Goal: Transaction & Acquisition: Purchase product/service

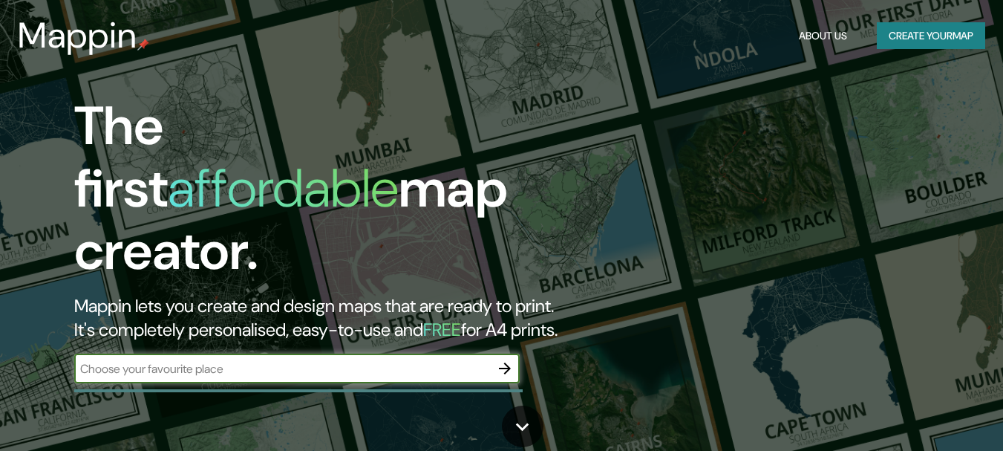
click at [235, 360] on input "text" at bounding box center [282, 368] width 416 height 17
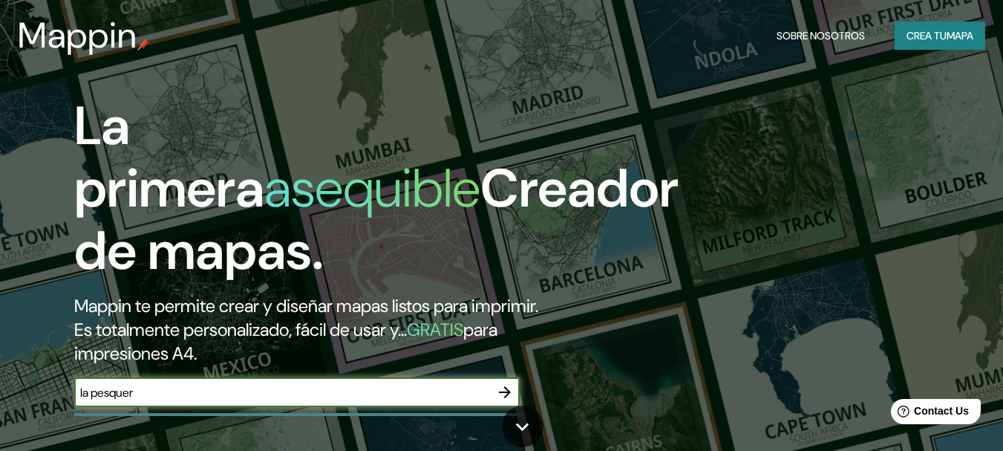
type input "la pesquera"
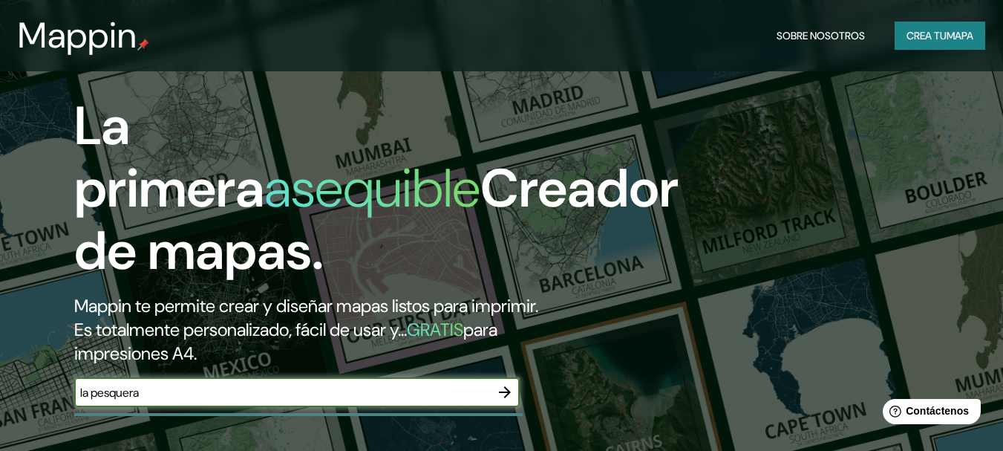
scroll to position [126, 0]
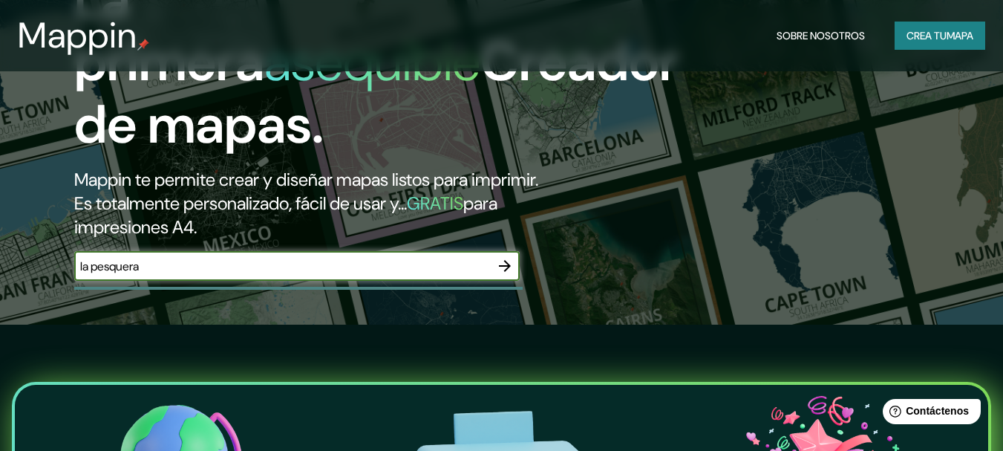
click at [504, 264] on icon "button" at bounding box center [505, 266] width 18 height 18
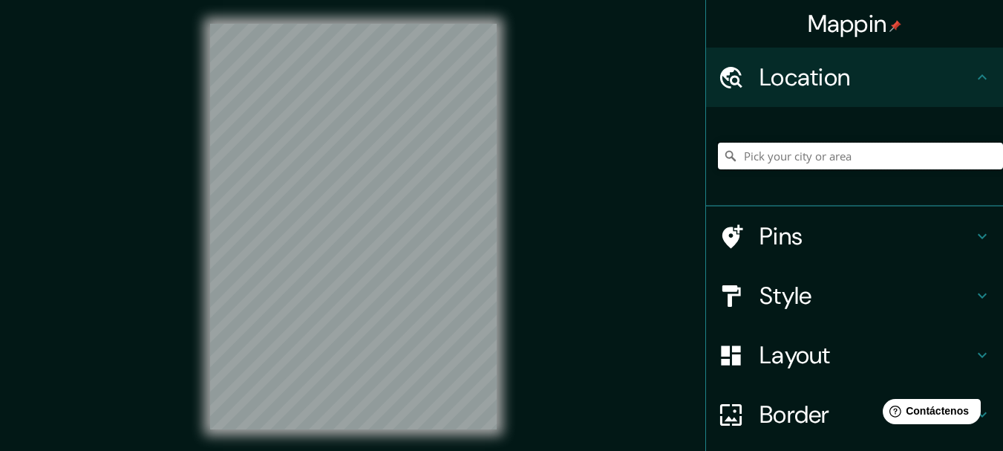
click at [830, 152] on input "Pick your city or area" at bounding box center [860, 156] width 285 height 27
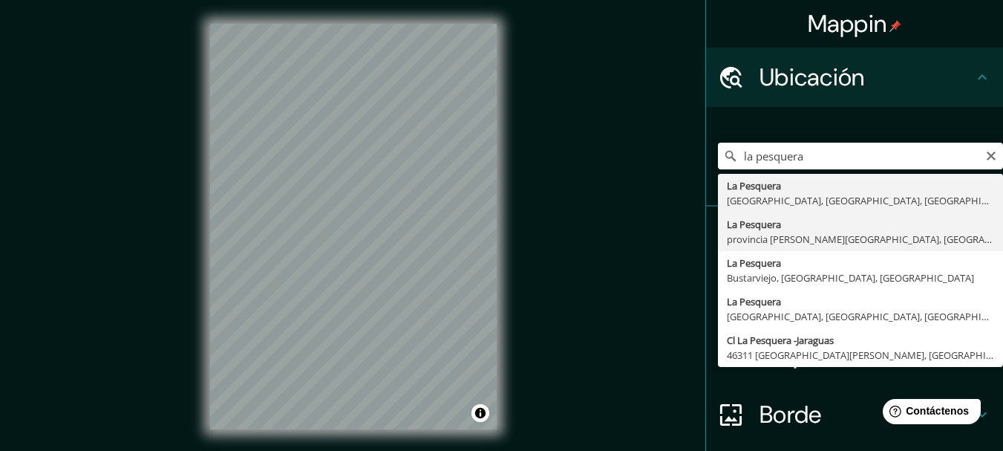
type input "[GEOGRAPHIC_DATA], [GEOGRAPHIC_DATA][PERSON_NAME], [GEOGRAPHIC_DATA]"
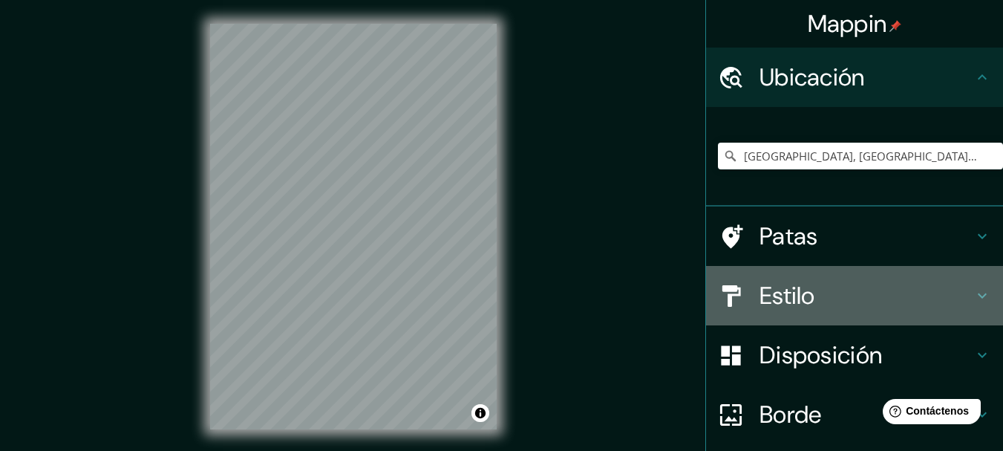
click at [966, 285] on div "Estilo" at bounding box center [854, 295] width 297 height 59
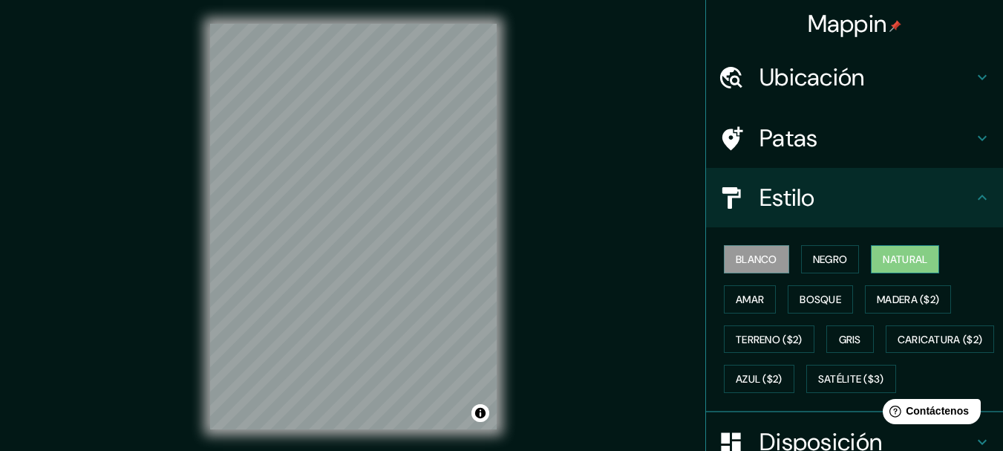
click at [909, 254] on font "Natural" at bounding box center [905, 259] width 45 height 13
click at [736, 296] on font "Amar" at bounding box center [750, 299] width 28 height 13
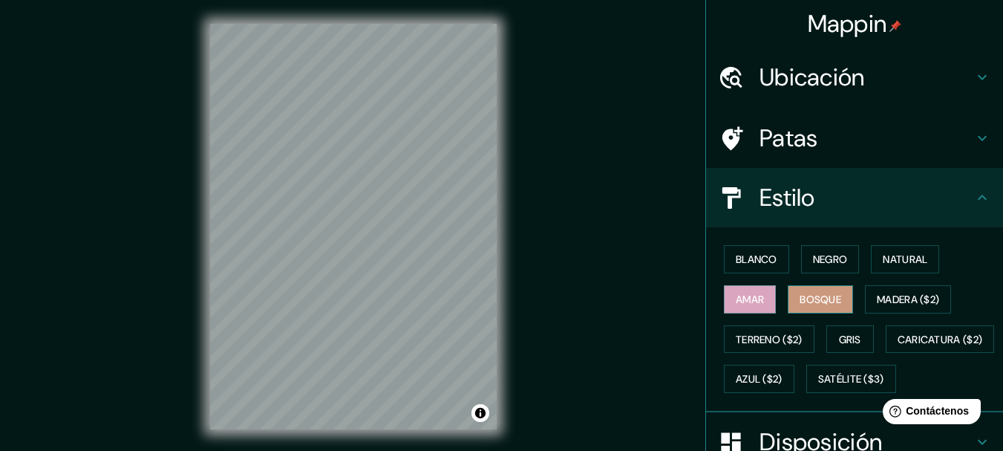
click at [822, 295] on font "Bosque" at bounding box center [821, 299] width 42 height 13
click at [885, 290] on font "Madera ($2)" at bounding box center [908, 299] width 62 height 19
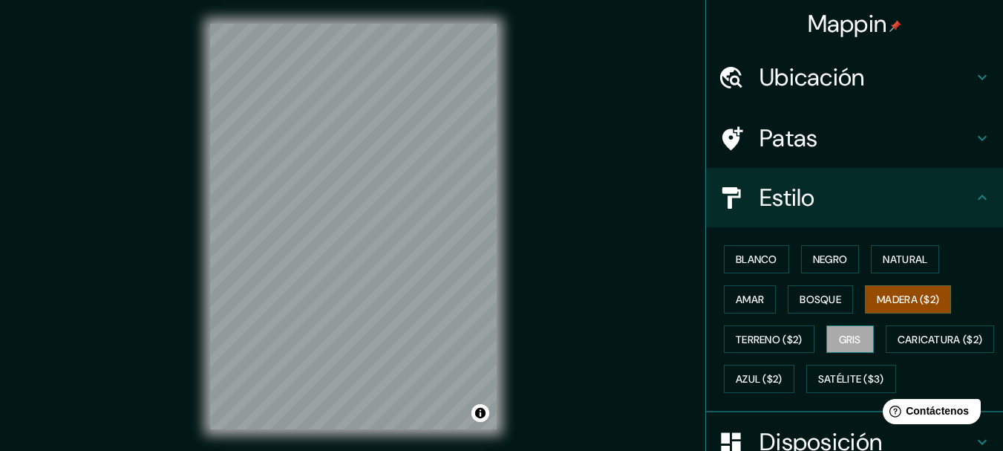
click at [850, 336] on font "Gris" at bounding box center [850, 339] width 22 height 13
click at [819, 256] on font "Negro" at bounding box center [830, 259] width 35 height 13
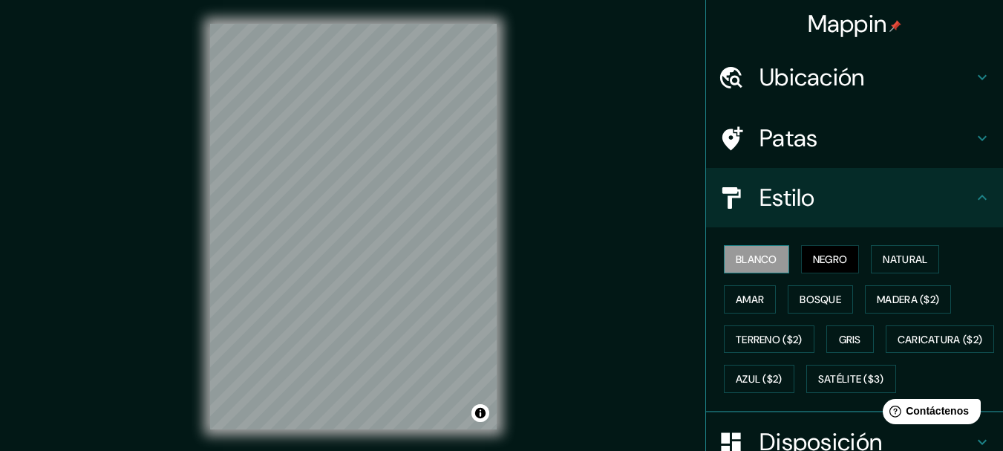
click at [754, 255] on font "Blanco" at bounding box center [757, 259] width 42 height 13
click at [818, 298] on font "Bosque" at bounding box center [821, 299] width 42 height 13
click at [744, 262] on font "Blanco" at bounding box center [757, 259] width 42 height 13
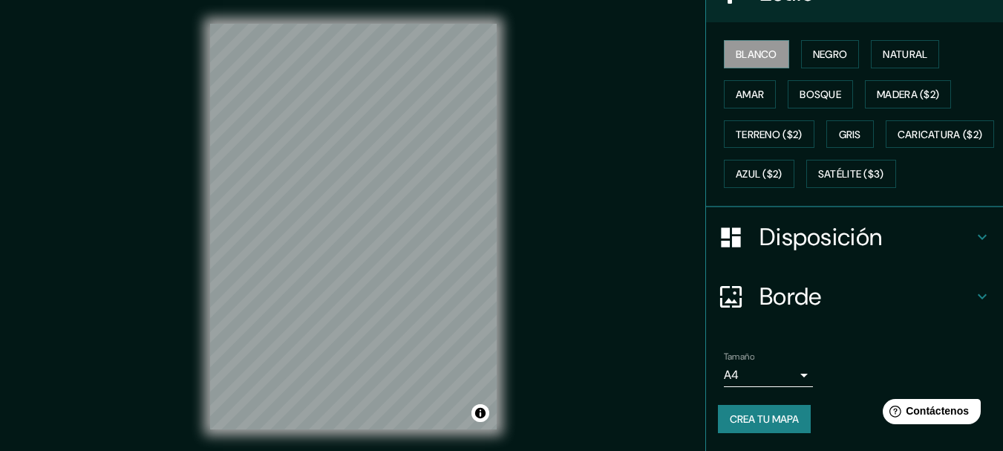
scroll to position [244, 0]
click at [978, 236] on icon at bounding box center [982, 237] width 9 height 5
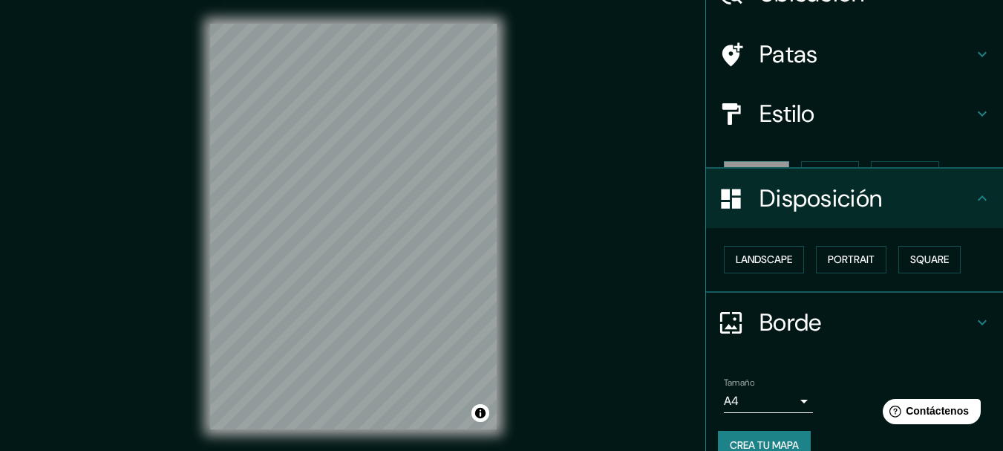
scroll to position [85, 0]
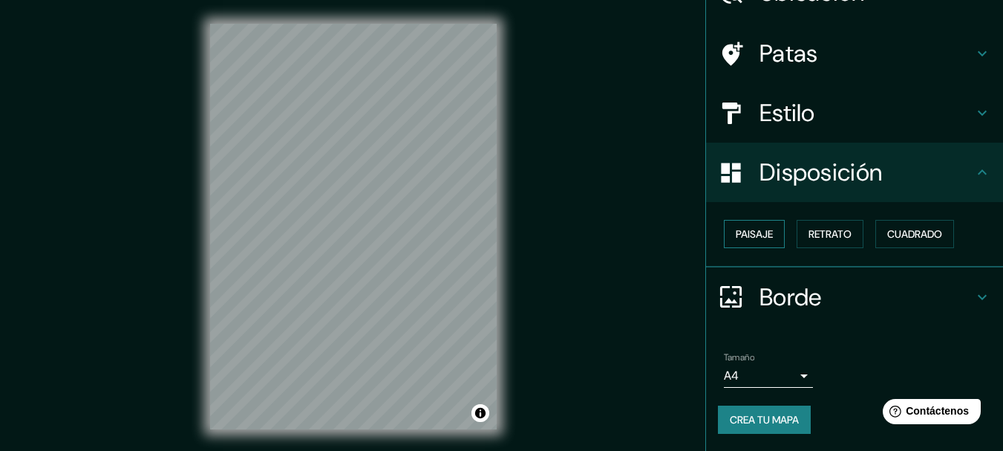
click at [738, 229] on font "Paisaje" at bounding box center [754, 233] width 37 height 13
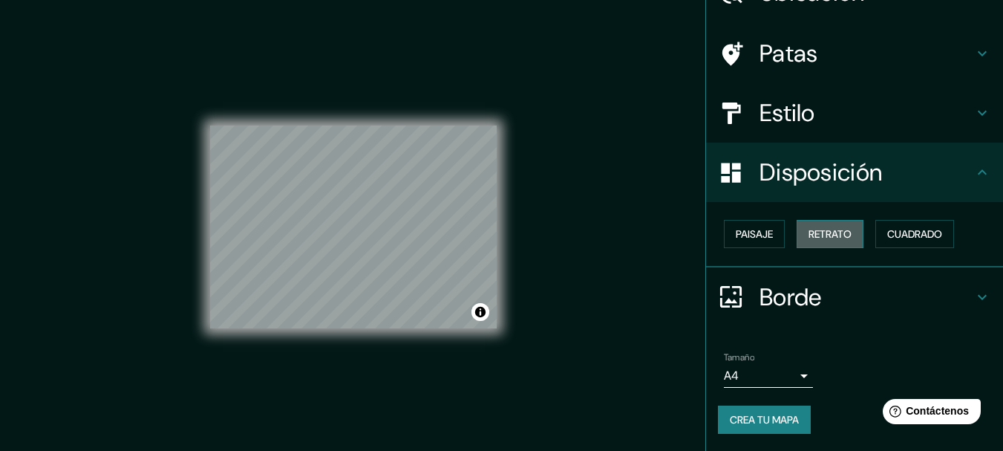
click at [801, 223] on button "Retrato" at bounding box center [830, 234] width 67 height 28
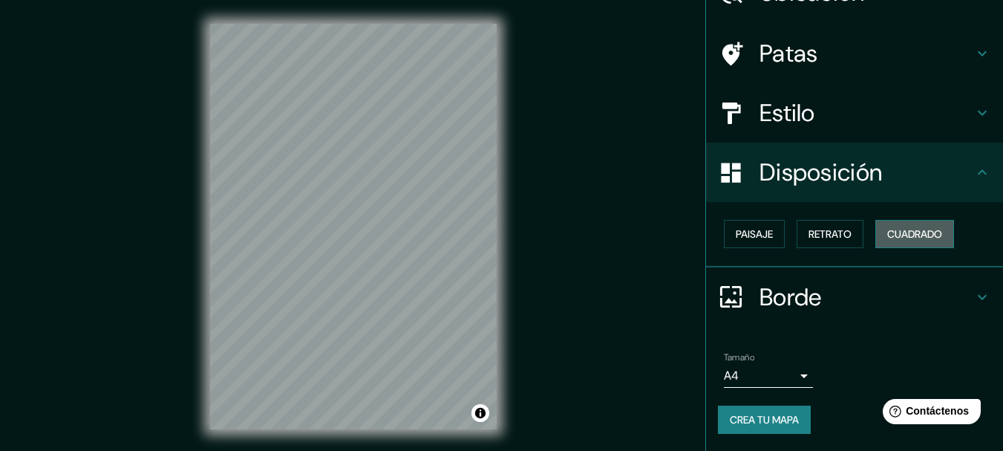
click at [919, 235] on font "Cuadrado" at bounding box center [915, 233] width 55 height 13
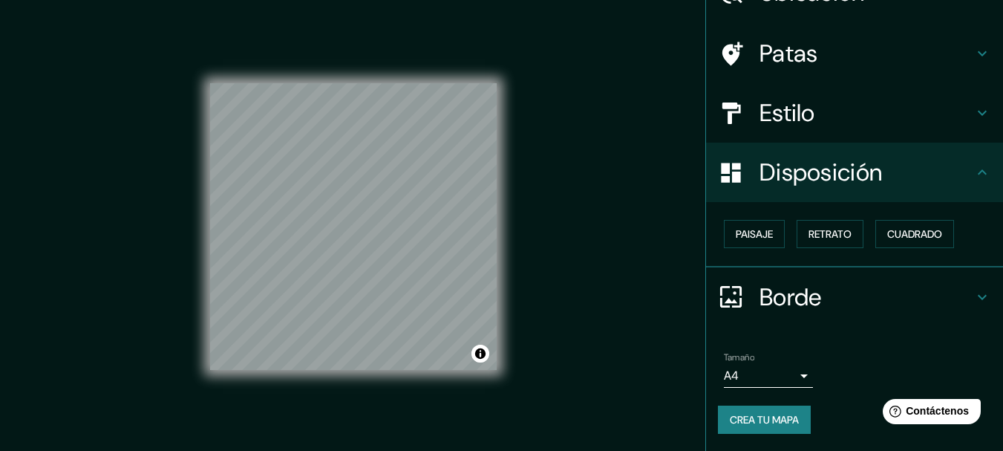
click at [760, 281] on font "Borde" at bounding box center [791, 296] width 62 height 31
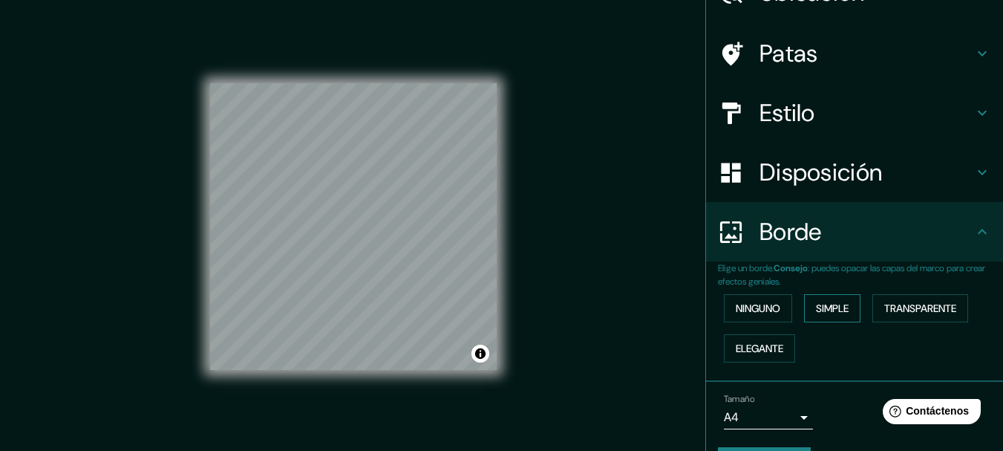
click at [821, 305] on font "Simple" at bounding box center [832, 308] width 33 height 13
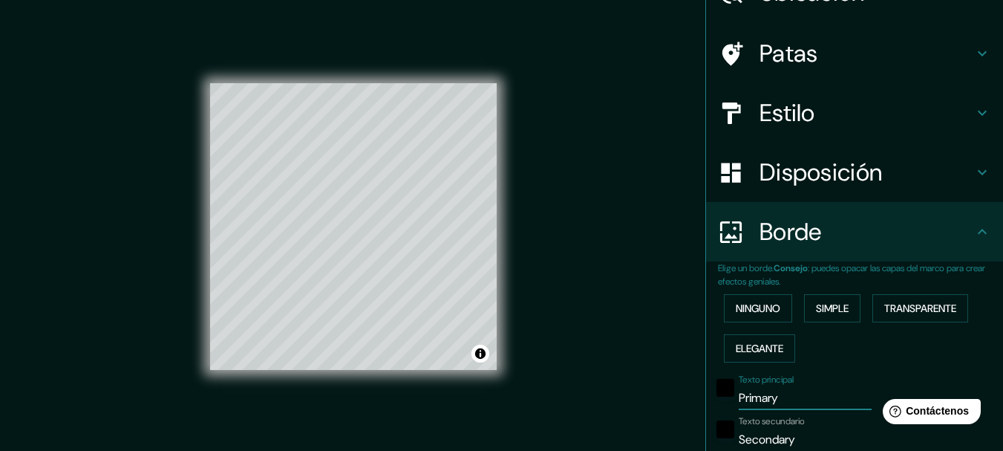
click at [775, 397] on input "Primary" at bounding box center [805, 398] width 133 height 24
type input "Primar"
type input "154"
type input "31"
type input "P"
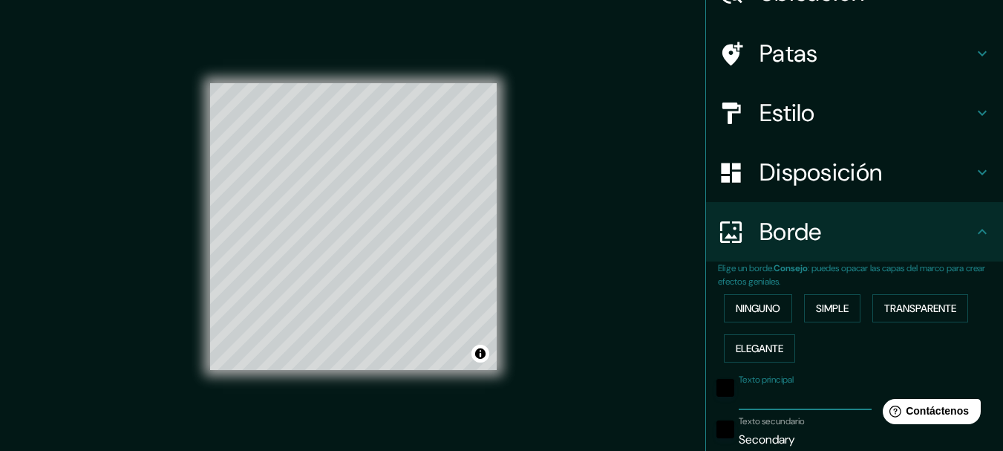
type input "154"
type input "31"
type input "L"
type input "154"
type input "31"
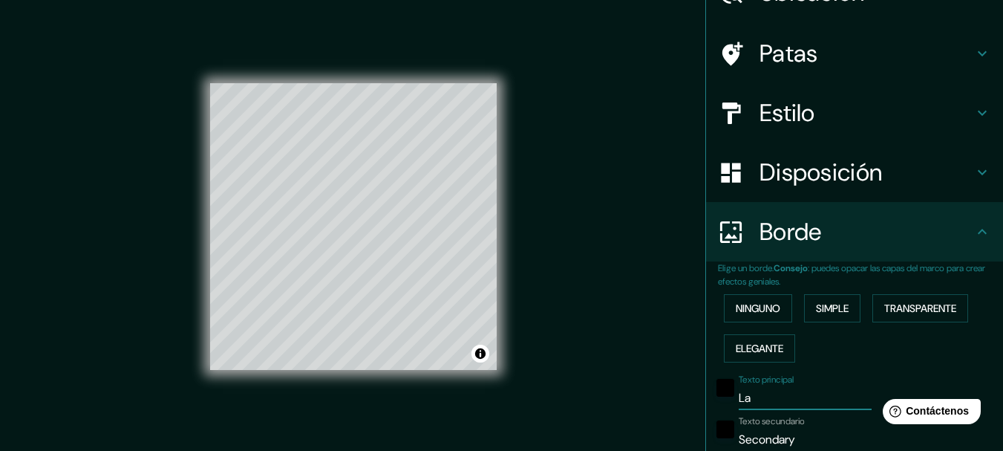
type input "La"
type input "154"
type input "31"
type input "La"
type input "154"
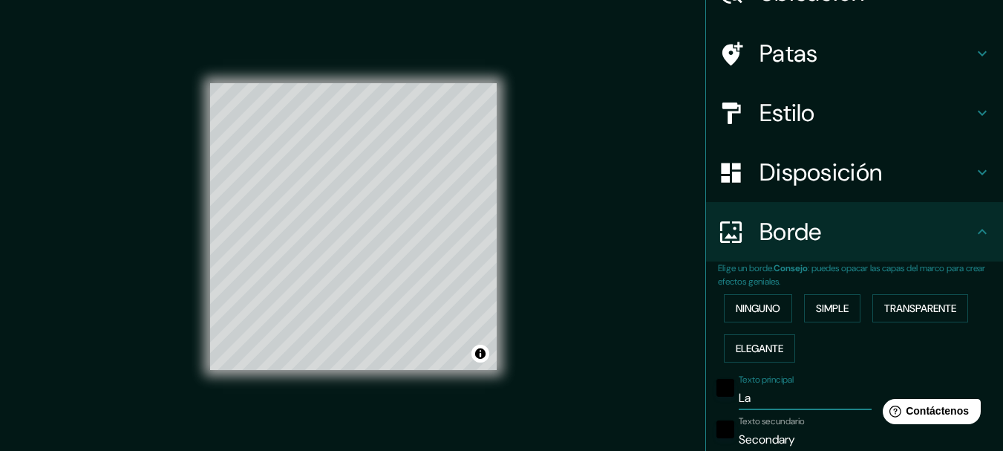
type input "31"
type input "L"
type input "154"
type input "31"
type input "LA"
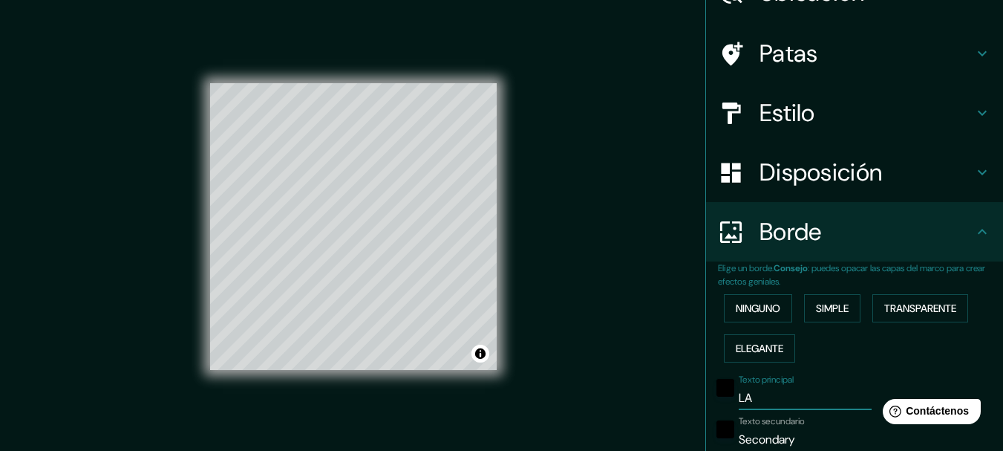
type input "154"
type input "31"
type input "LA"
type input "154"
type input "31"
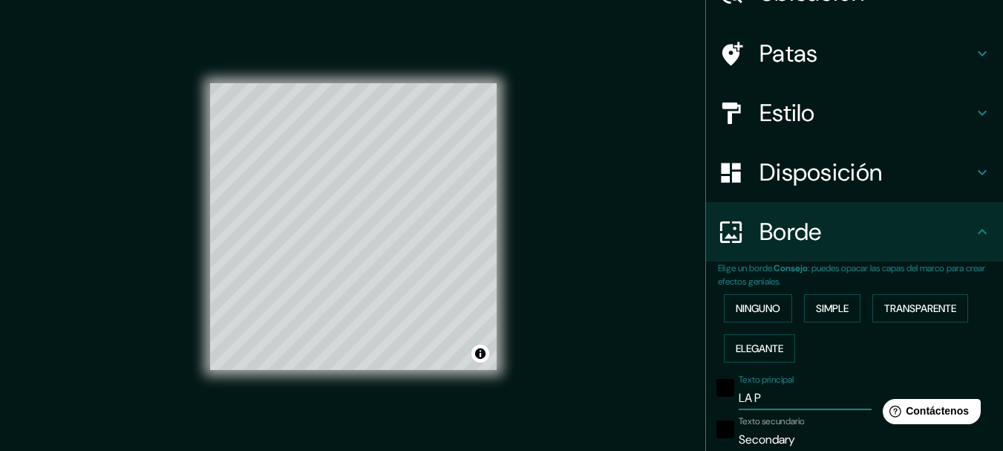
type input "LA PE"
type input "154"
type input "31"
type input "LA PESQUE"
type input "154"
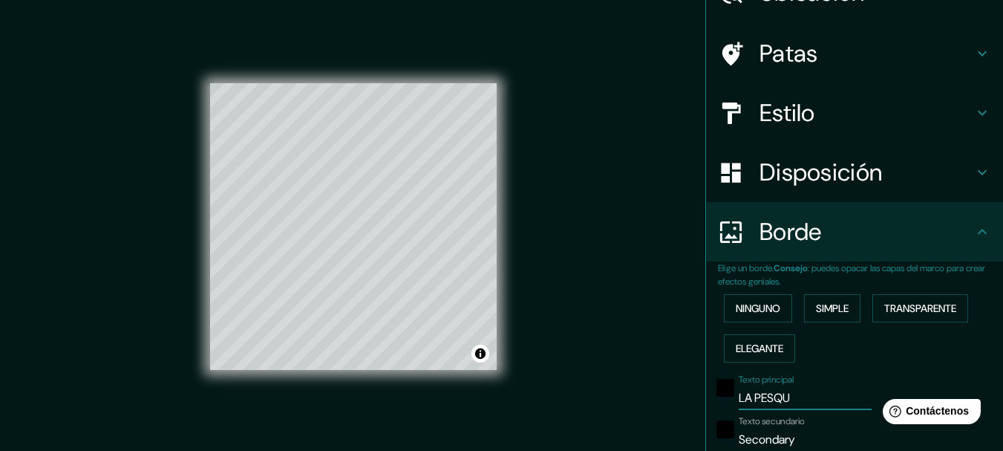
type input "31"
type input "LA PESQUERA"
type input "154"
type input "31"
type input "LA PESQUERA"
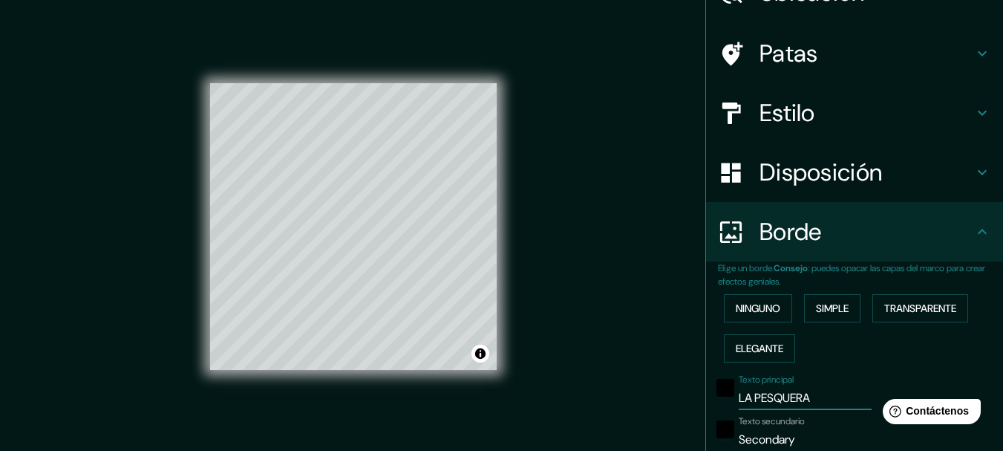
click at [796, 440] on input "Secondary" at bounding box center [805, 440] width 133 height 24
type input "Secondar"
type input "154"
type input "31"
type input "Second"
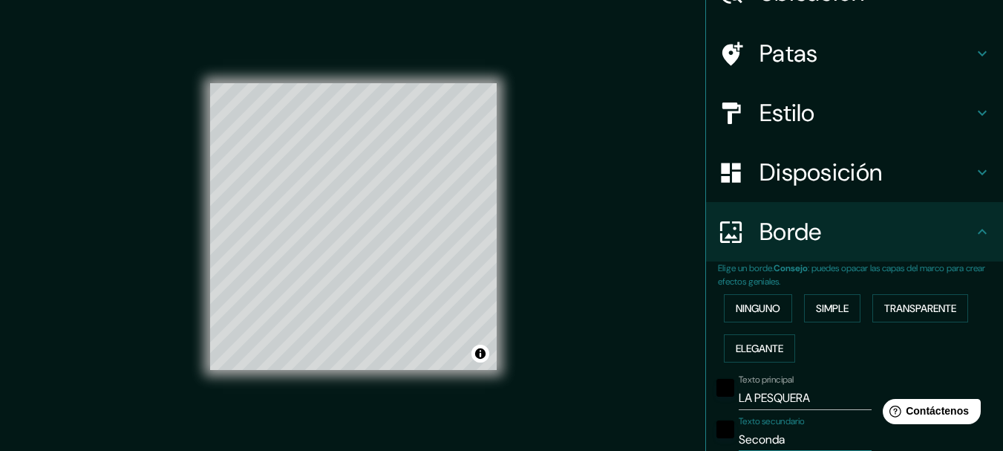
type input "154"
type input "31"
type input "Se"
type input "154"
type input "31"
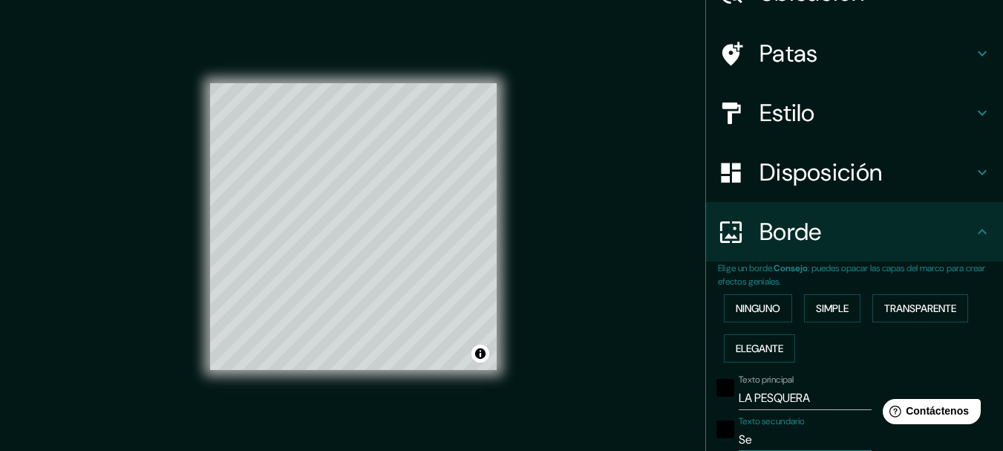
type input "S"
type input "154"
type input "31"
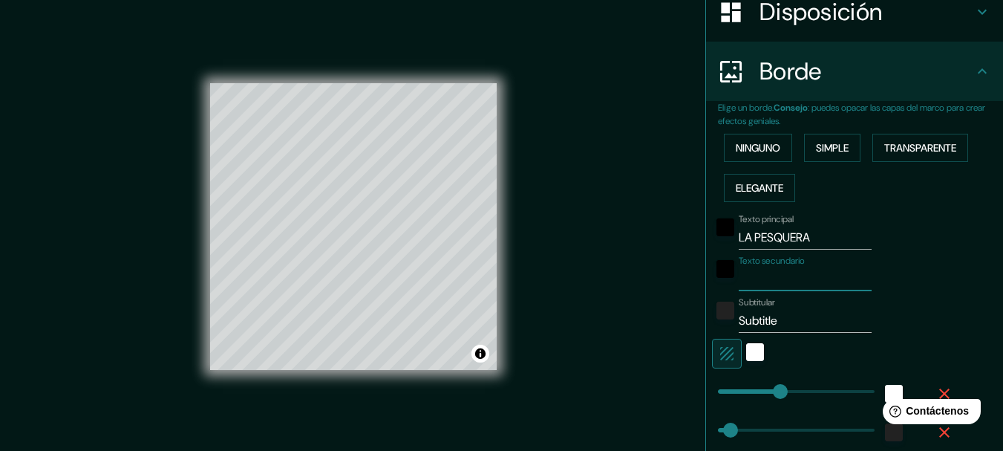
scroll to position [248, 0]
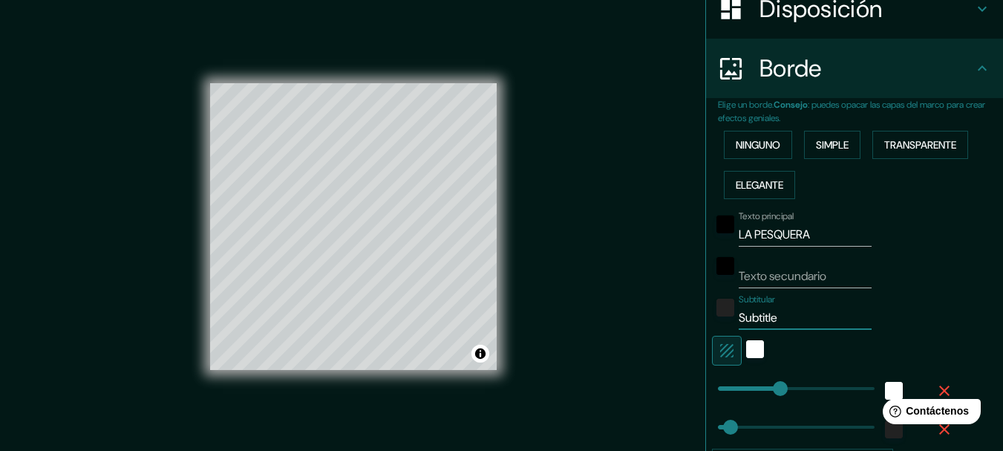
drag, startPoint x: 770, startPoint y: 317, endPoint x: 719, endPoint y: 319, distance: 51.3
click at [719, 319] on div "Subtitular Subtitle" at bounding box center [834, 312] width 244 height 36
type input "154"
type input "31"
type input "57"
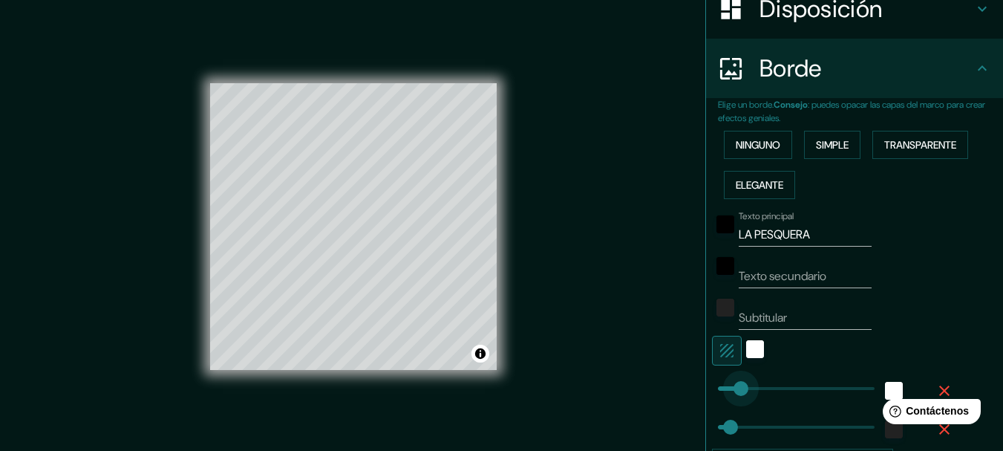
drag, startPoint x: 769, startPoint y: 388, endPoint x: 730, endPoint y: 391, distance: 39.5
type input "31"
type input "189"
drag, startPoint x: 730, startPoint y: 391, endPoint x: 784, endPoint y: 390, distance: 53.5
type input "53"
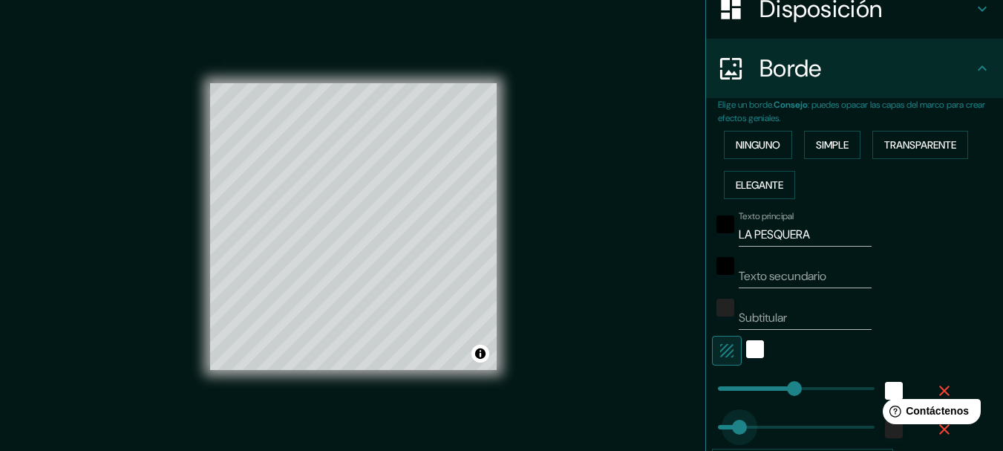
drag, startPoint x: 715, startPoint y: 428, endPoint x: 729, endPoint y: 424, distance: 13.9
type input "88"
drag, startPoint x: 785, startPoint y: 388, endPoint x: 743, endPoint y: 395, distance: 42.9
type input "53"
type input "277"
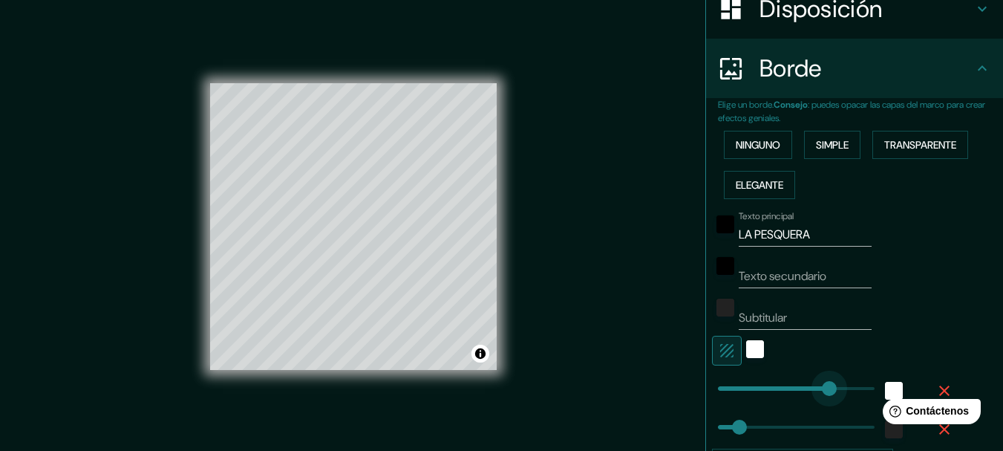
drag, startPoint x: 743, startPoint y: 395, endPoint x: 819, endPoint y: 391, distance: 76.6
type input "53"
type input "16"
drag, startPoint x: 818, startPoint y: 388, endPoint x: 714, endPoint y: 401, distance: 105.5
type input "53"
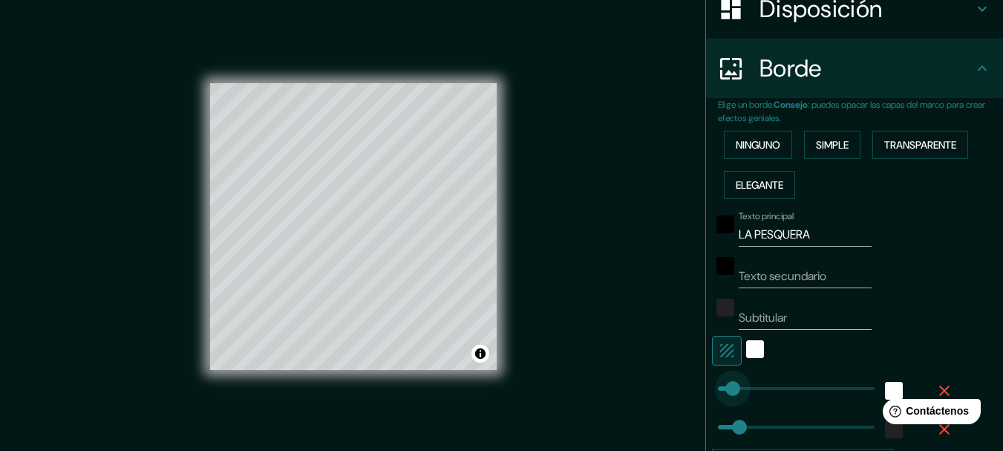
type input "38"
drag, startPoint x: 714, startPoint y: 392, endPoint x: 723, endPoint y: 392, distance: 8.9
type input "53"
type input "75"
drag, startPoint x: 723, startPoint y: 392, endPoint x: 738, endPoint y: 392, distance: 14.9
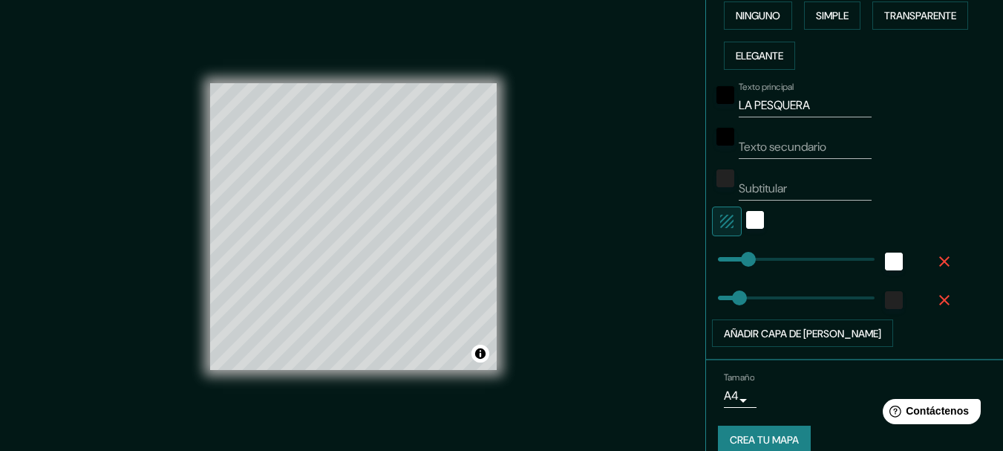
scroll to position [398, 0]
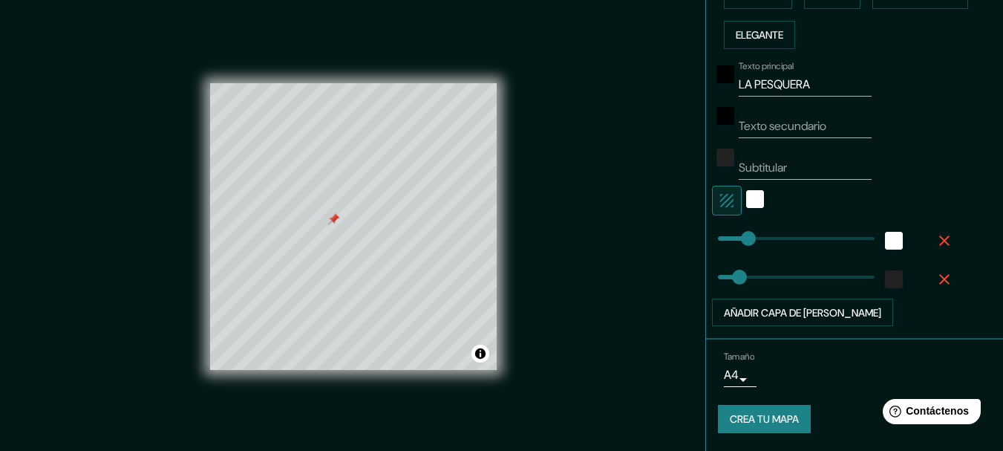
click at [334, 217] on div at bounding box center [334, 219] width 12 height 12
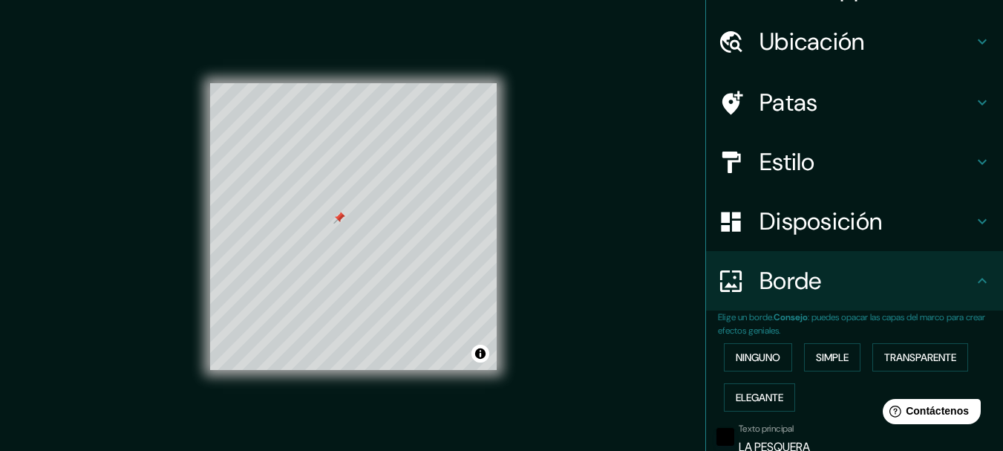
scroll to position [0, 0]
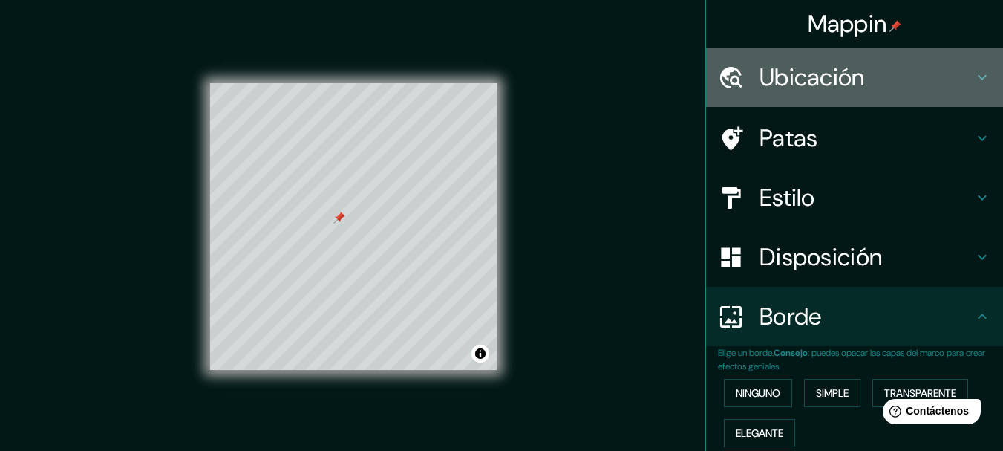
click at [825, 79] on font "Ubicación" at bounding box center [812, 77] width 105 height 31
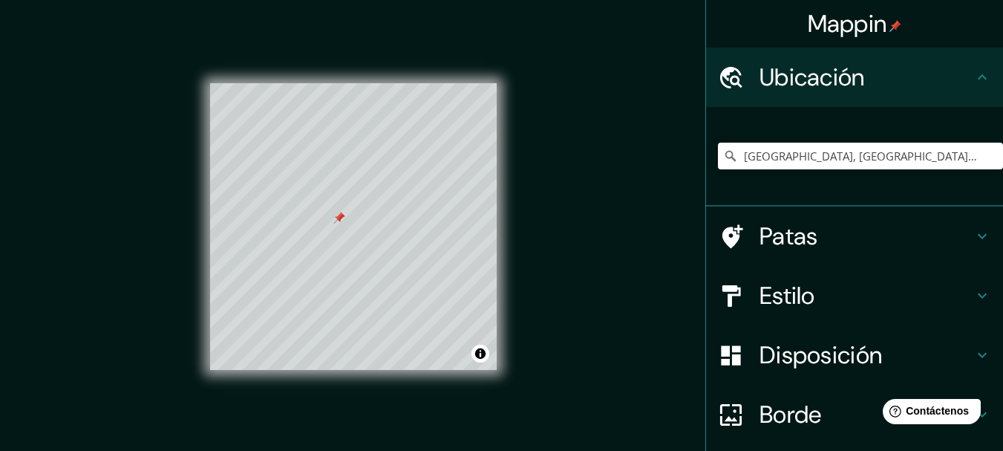
click at [761, 242] on font "Patas" at bounding box center [789, 236] width 59 height 31
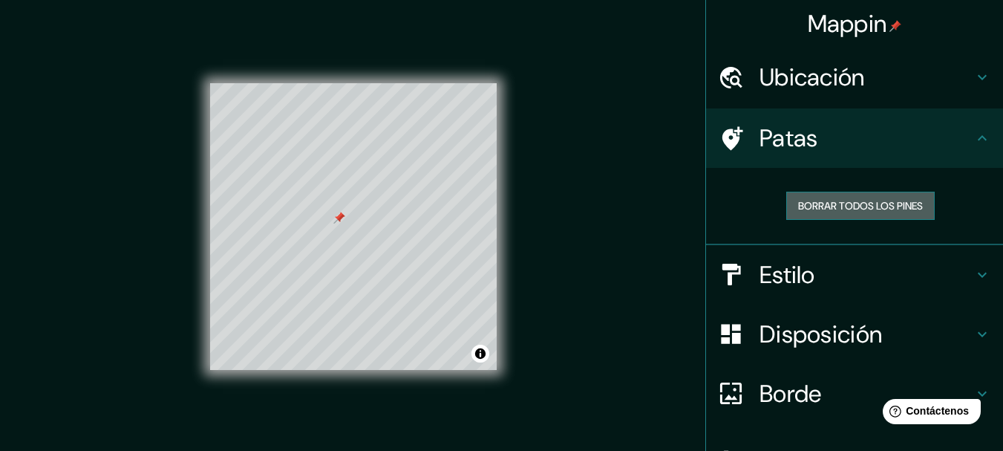
click at [863, 199] on font "Borrar todos los pines" at bounding box center [860, 205] width 125 height 13
click at [859, 198] on font "Borrar todos los pines" at bounding box center [860, 205] width 125 height 19
click at [844, 198] on font "Borrar todos los pines" at bounding box center [860, 205] width 125 height 19
click at [899, 200] on font "Borrar todos los pines" at bounding box center [860, 205] width 125 height 13
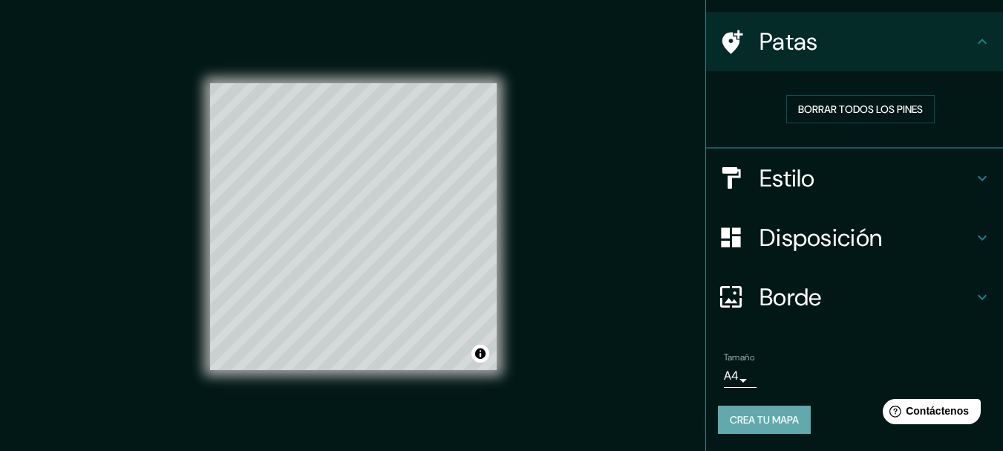
click at [738, 422] on font "Crea tu mapa" at bounding box center [764, 419] width 69 height 13
click at [761, 413] on font "Crea tu mapa" at bounding box center [764, 419] width 69 height 13
click at [749, 410] on font "Crea tu mapa" at bounding box center [764, 419] width 69 height 19
click at [481, 354] on button "Activar o desactivar atribución" at bounding box center [481, 354] width 18 height 18
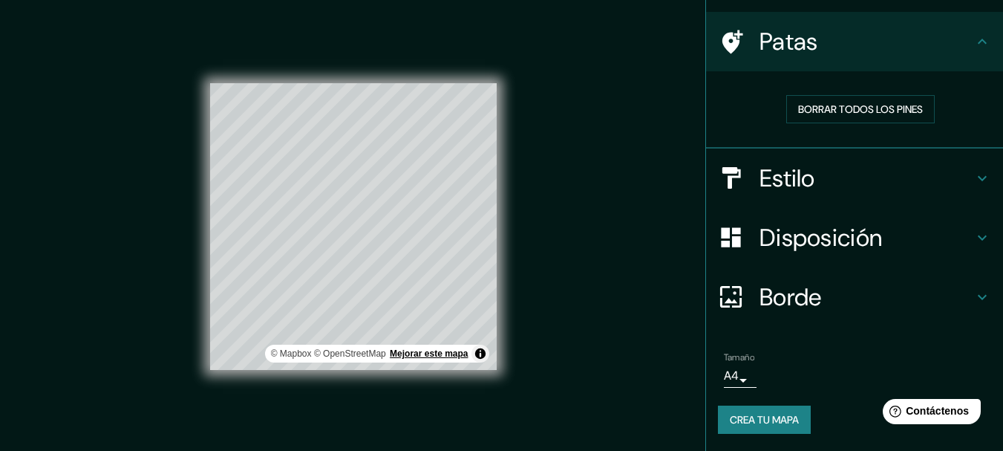
click at [453, 355] on font "Mejorar este mapa" at bounding box center [429, 353] width 78 height 10
drag, startPoint x: 755, startPoint y: 412, endPoint x: 302, endPoint y: 394, distance: 454.1
click at [302, 394] on div "© Mapbox © OpenStreetMap Mejorar este mapa" at bounding box center [353, 227] width 287 height 406
click at [828, 100] on font "Borrar todos los pines" at bounding box center [860, 109] width 125 height 19
click at [484, 353] on button "Activar o desactivar atribución" at bounding box center [481, 354] width 18 height 18
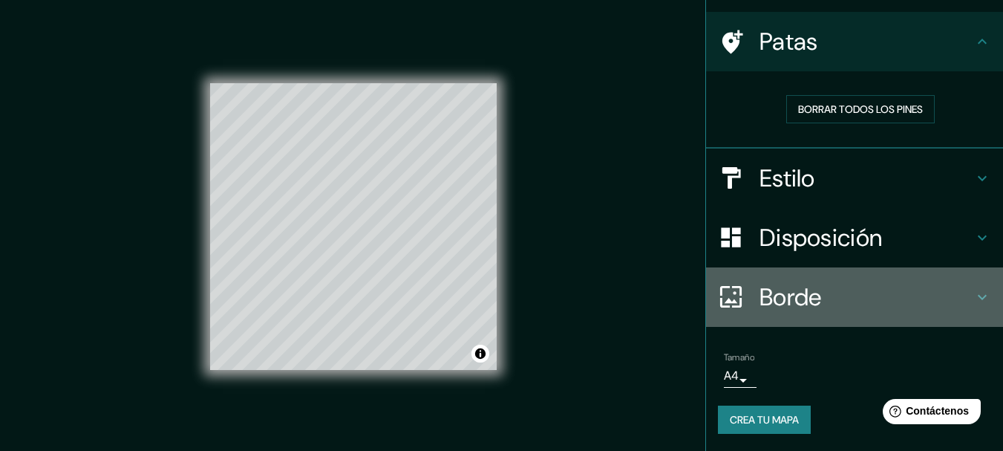
click at [974, 299] on icon at bounding box center [983, 297] width 18 height 18
type input "53"
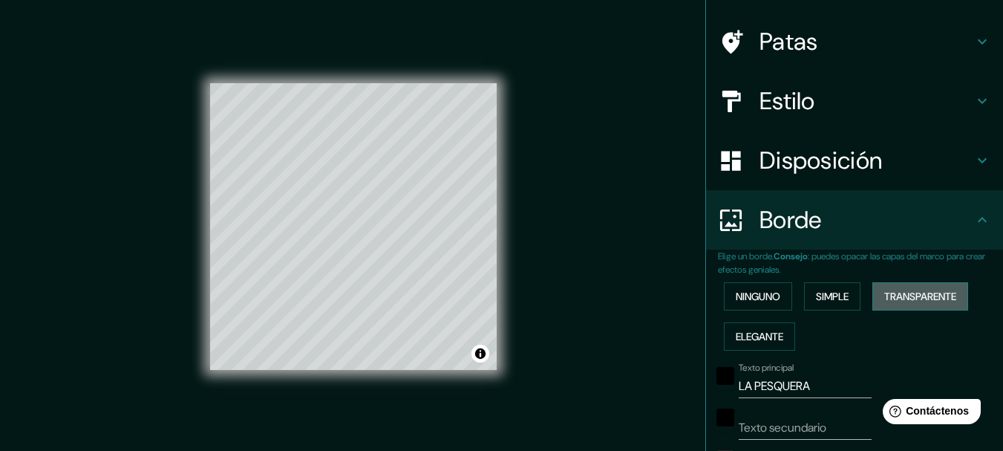
click at [931, 295] on font "Transparente" at bounding box center [921, 296] width 72 height 13
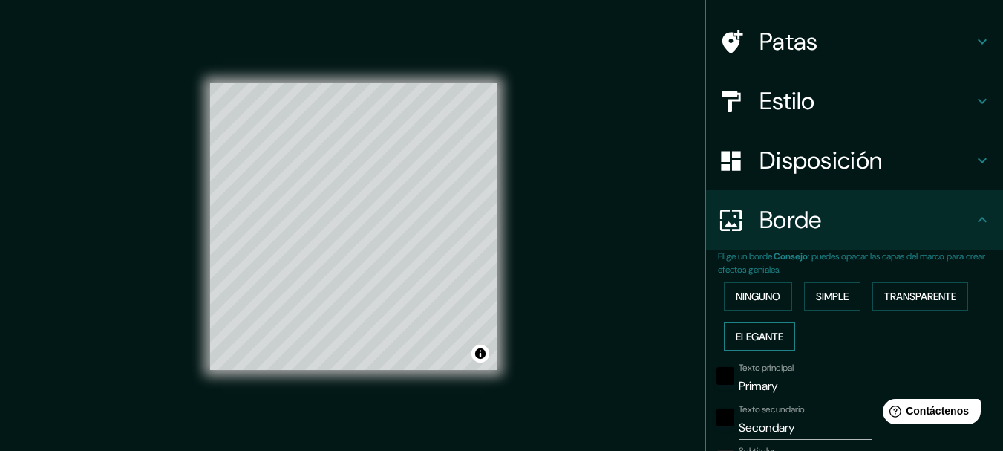
click at [763, 331] on font "Elegante" at bounding box center [760, 336] width 48 height 13
click at [945, 299] on font "Transparente" at bounding box center [921, 296] width 72 height 13
type input "185"
type input "31"
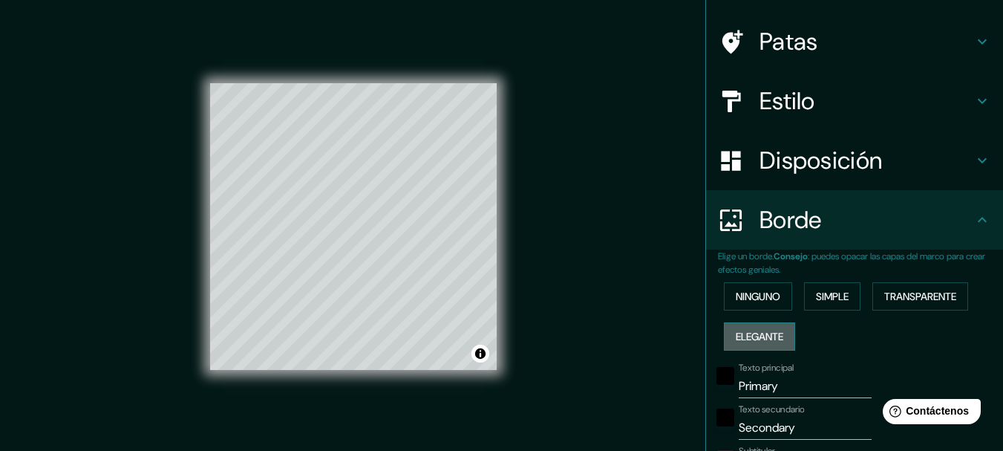
click at [755, 330] on font "Elegante" at bounding box center [760, 336] width 48 height 13
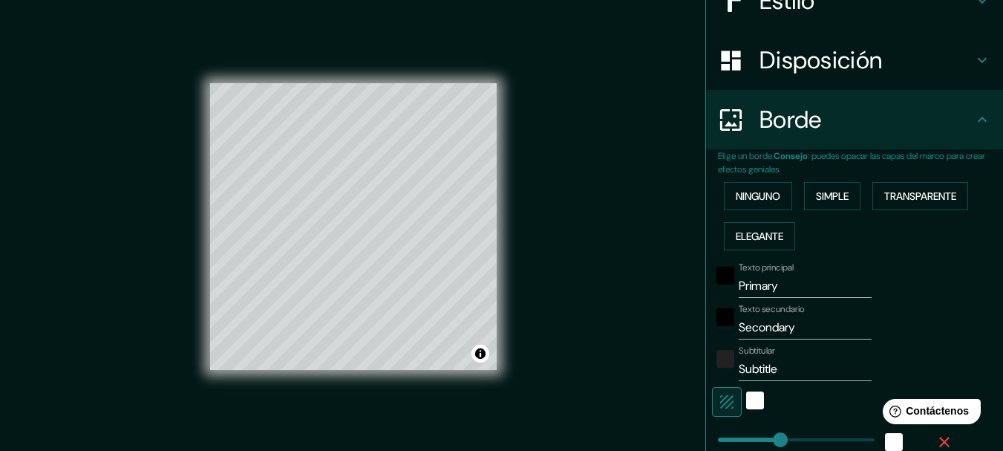
scroll to position [201, 0]
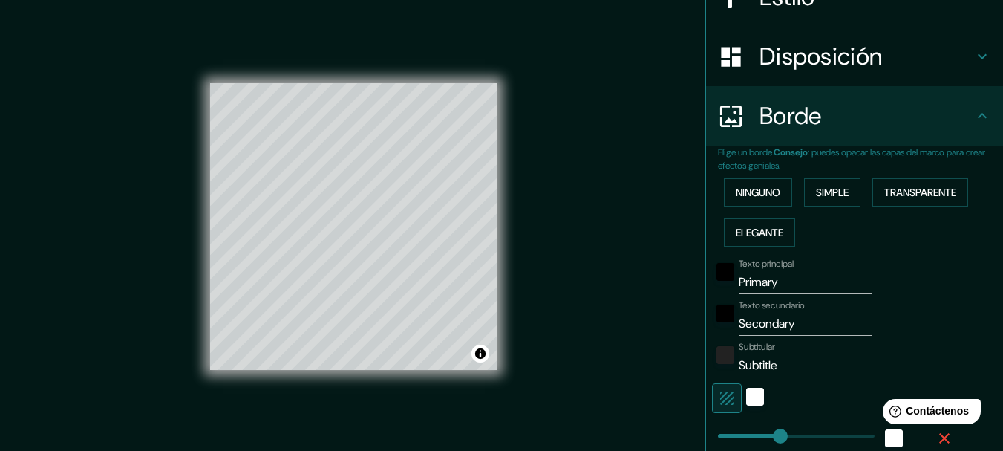
click at [788, 319] on input "Secondary" at bounding box center [805, 324] width 133 height 24
click at [770, 282] on input "Primary" at bounding box center [805, 282] width 133 height 24
type input "Primar"
type input "154"
type input "31"
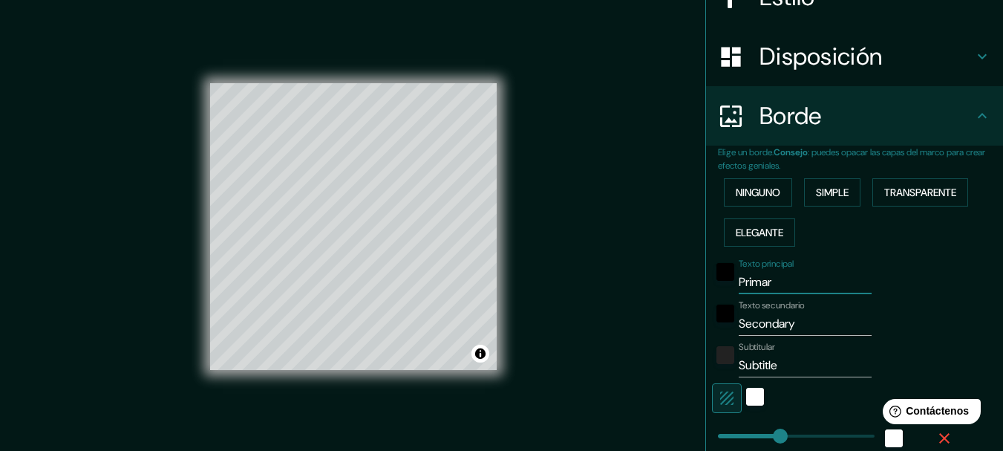
type input "31"
type input "15"
type input "Prima"
type input "154"
type input "31"
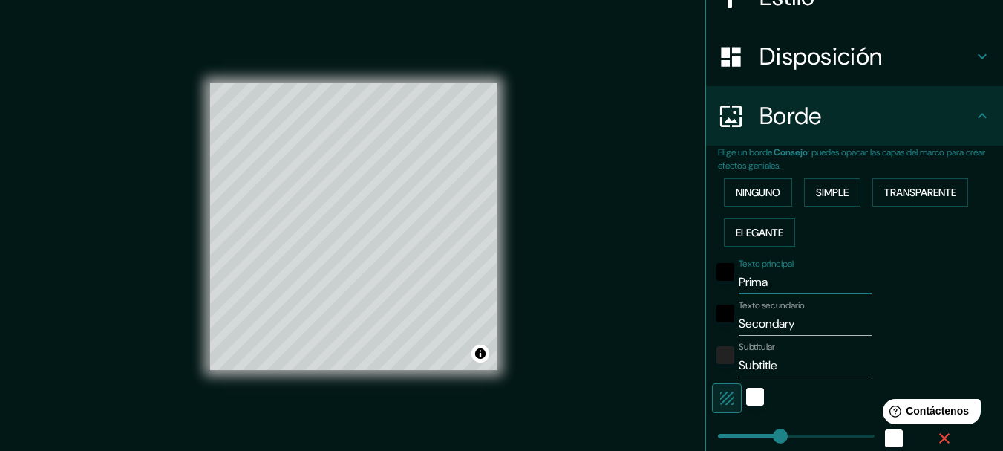
type input "31"
type input "15"
type input "Prim"
type input "154"
type input "31"
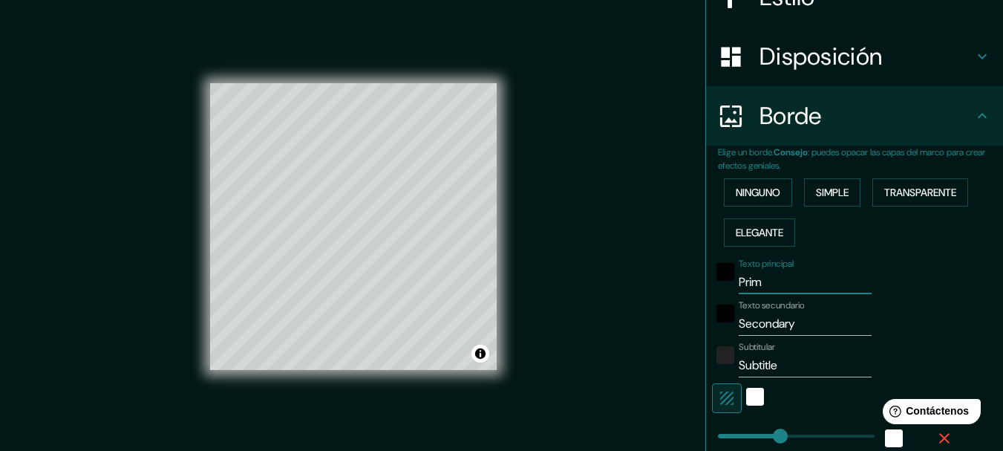
type input "31"
type input "15"
type input "Pri"
type input "154"
type input "31"
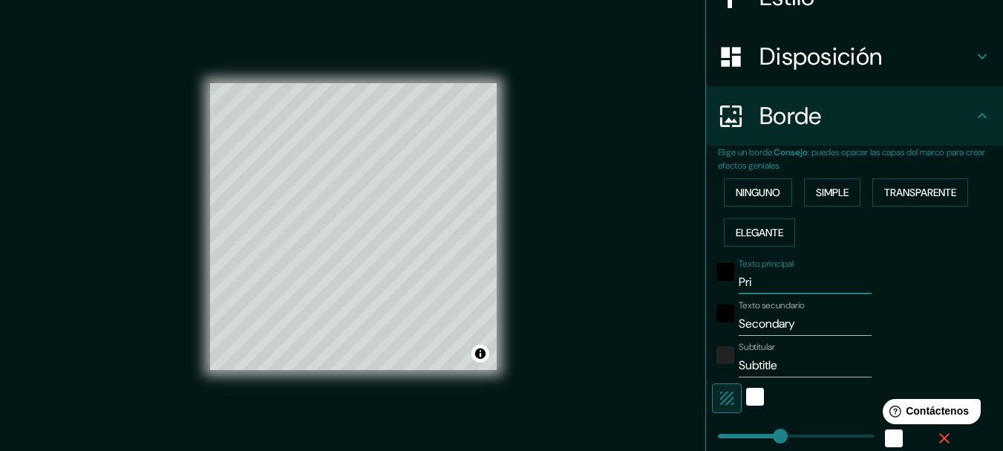
type input "31"
type input "15"
type input "Pr"
type input "154"
type input "31"
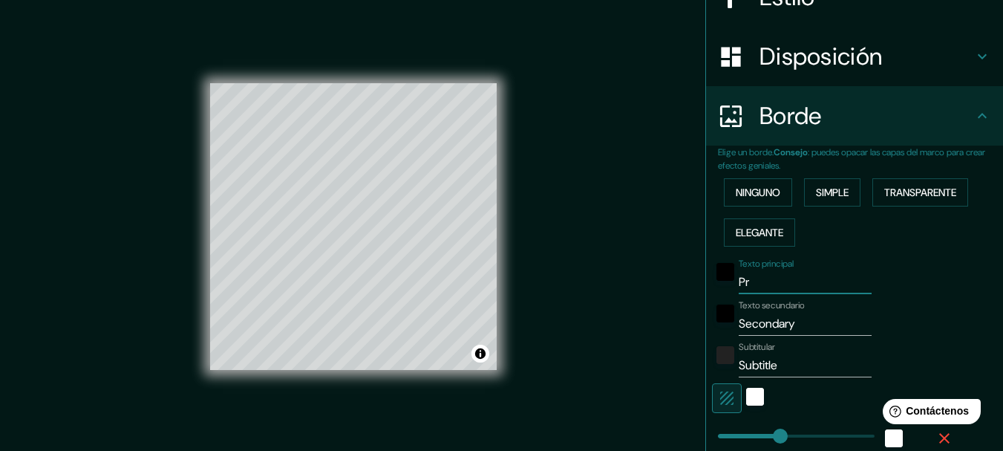
type input "31"
type input "15"
type input "P"
type input "154"
type input "31"
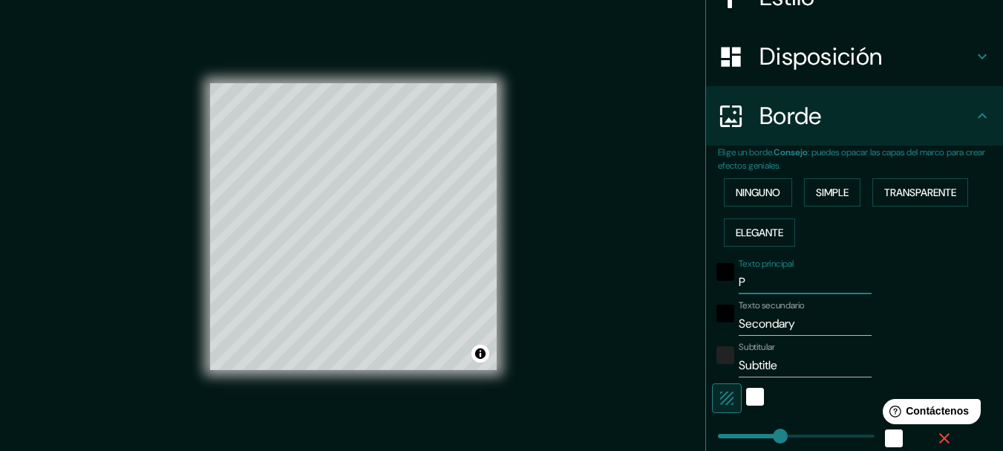
type input "31"
type input "15"
type input "154"
type input "31"
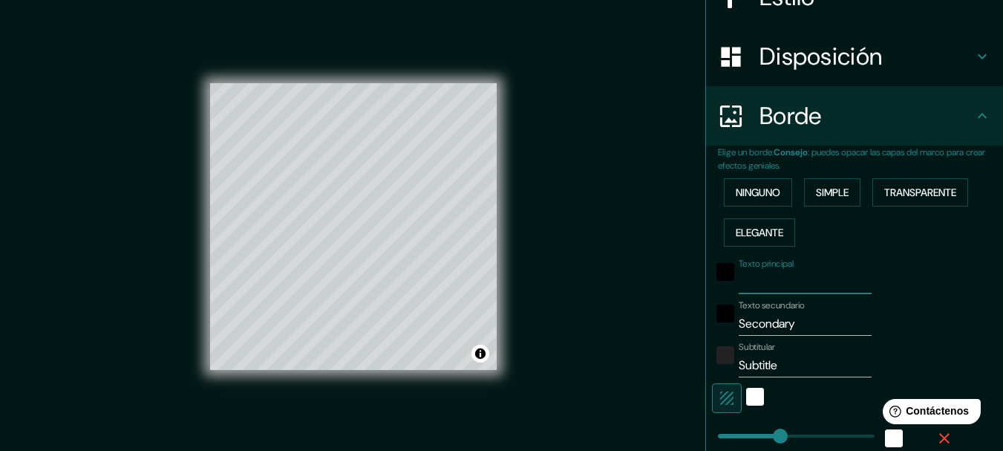
type input "15"
type input "l"
type input "154"
type input "31"
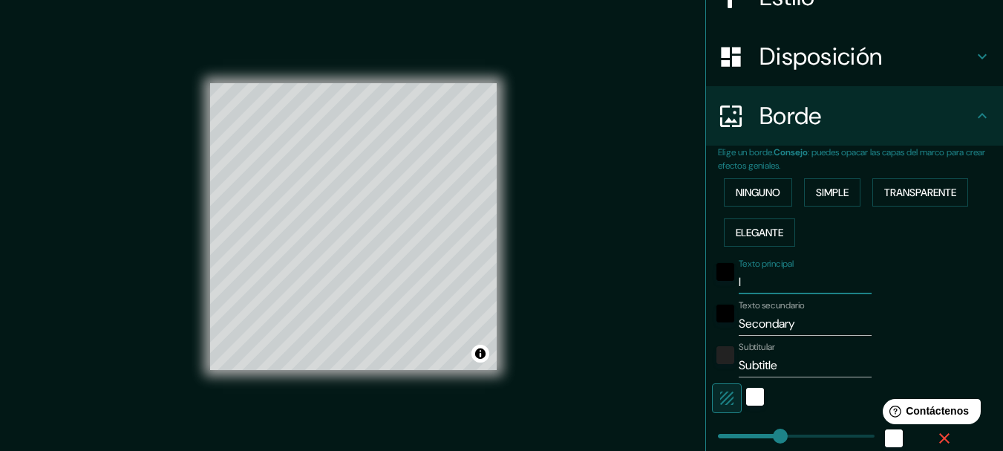
type input "15"
type input "lA"
type input "154"
type input "31"
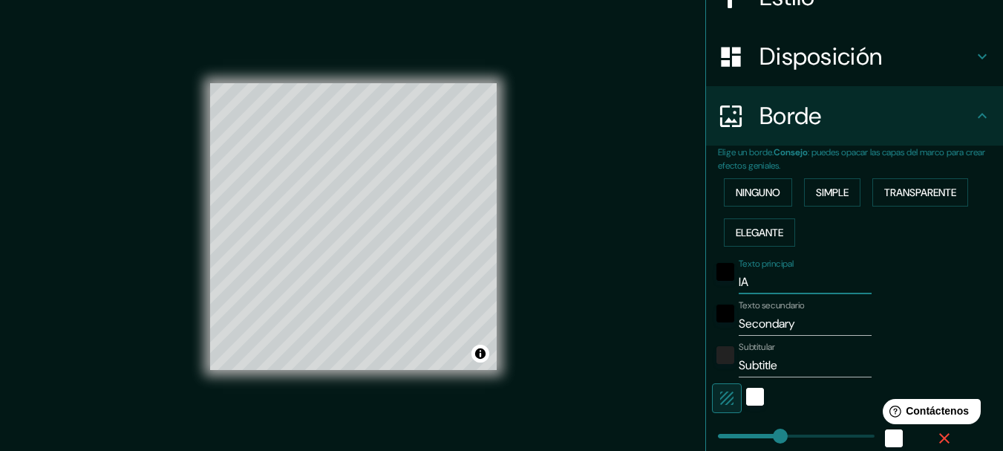
type input "15"
type input "lA"
type input "154"
type input "31"
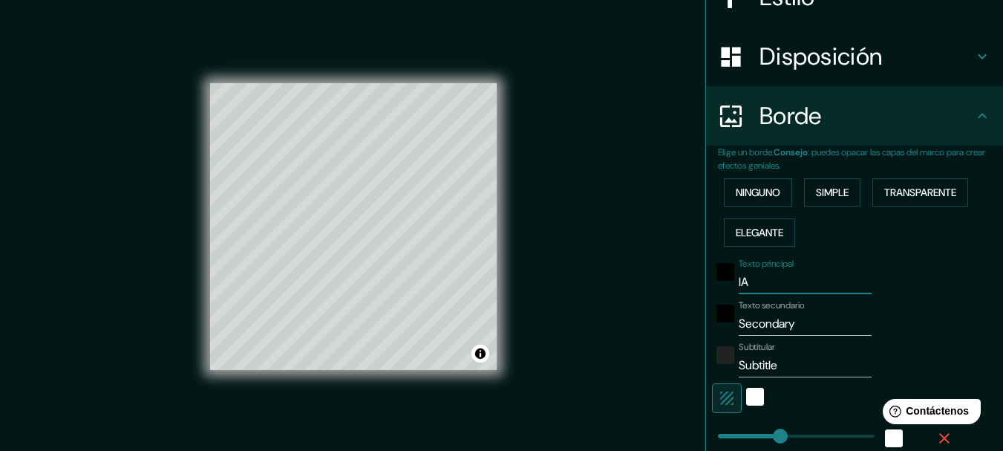
type input "15"
type input "l"
type input "154"
type input "31"
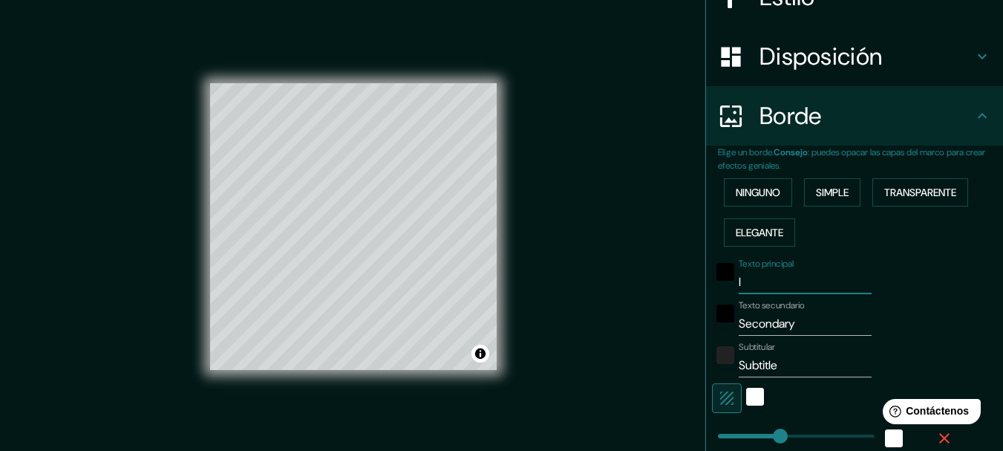
type input "15"
type input "154"
type input "31"
type input "15"
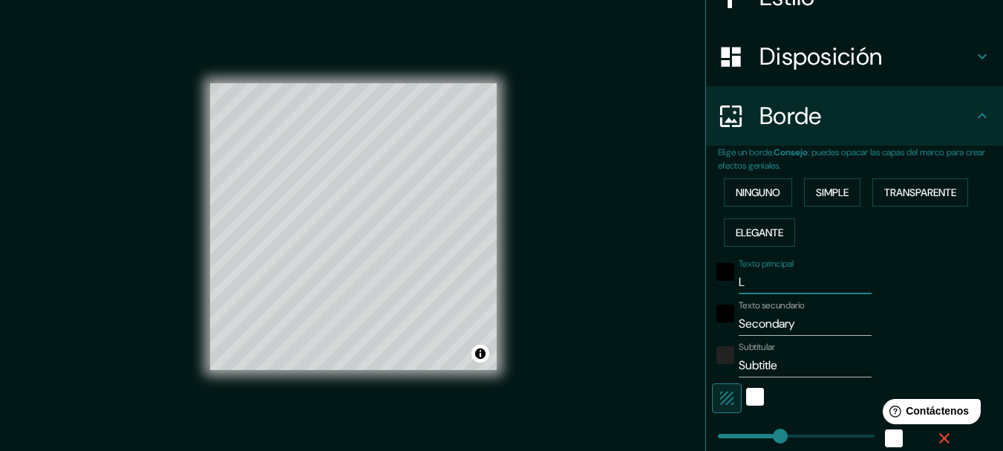
type input "LA"
type input "154"
type input "31"
type input "15"
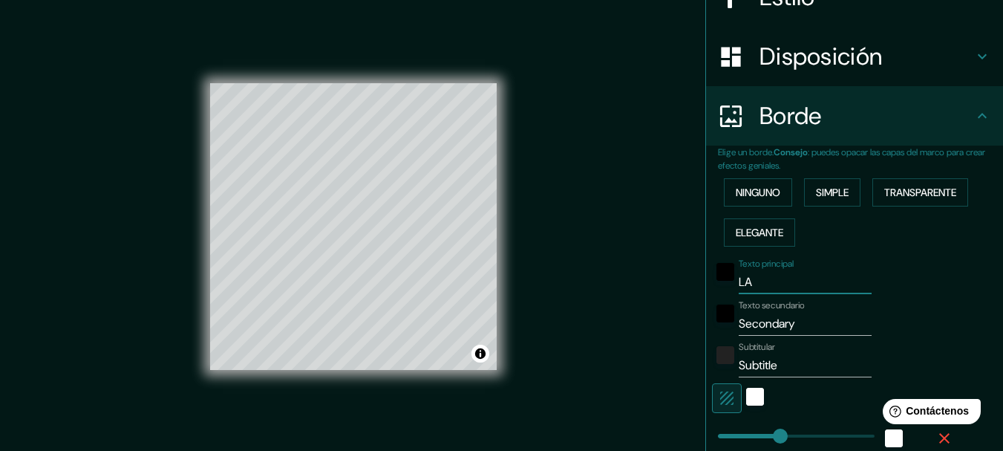
type input "LA"
type input "154"
type input "31"
type input "15"
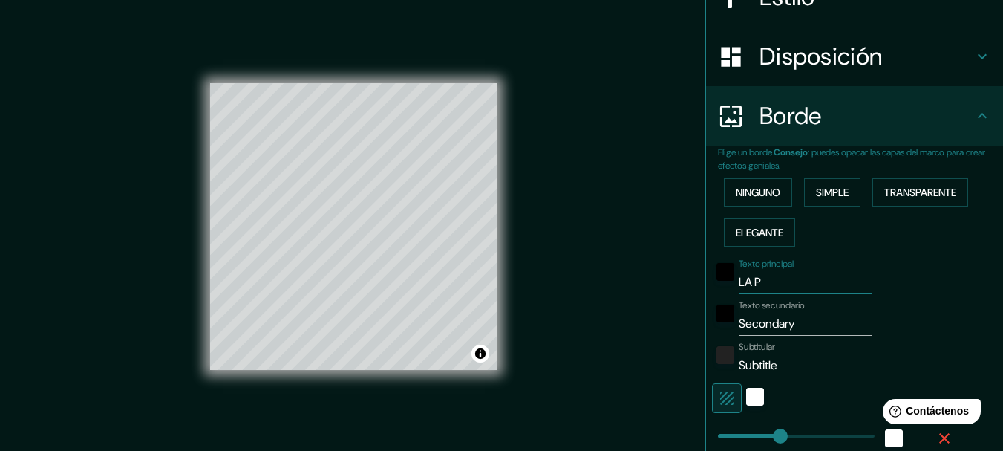
type input "LA PE"
type input "154"
type input "31"
type input "15"
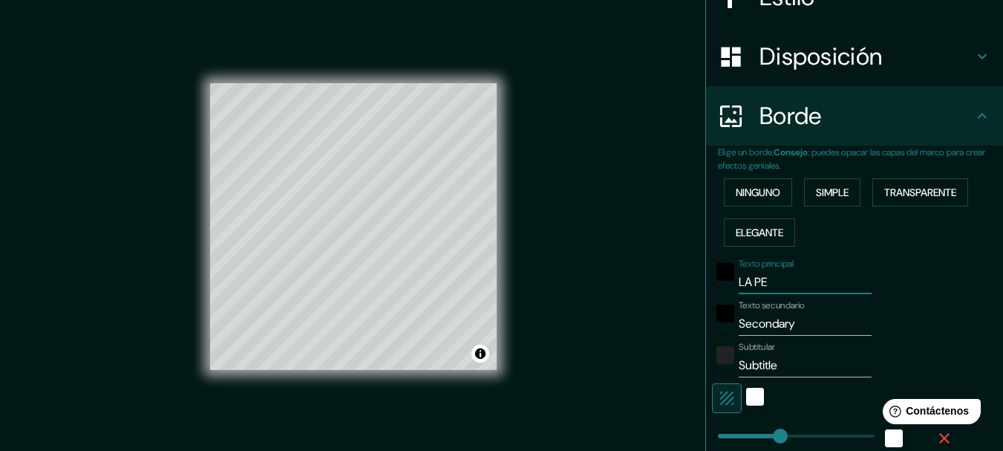
type input "LA PES"
type input "154"
type input "31"
type input "15"
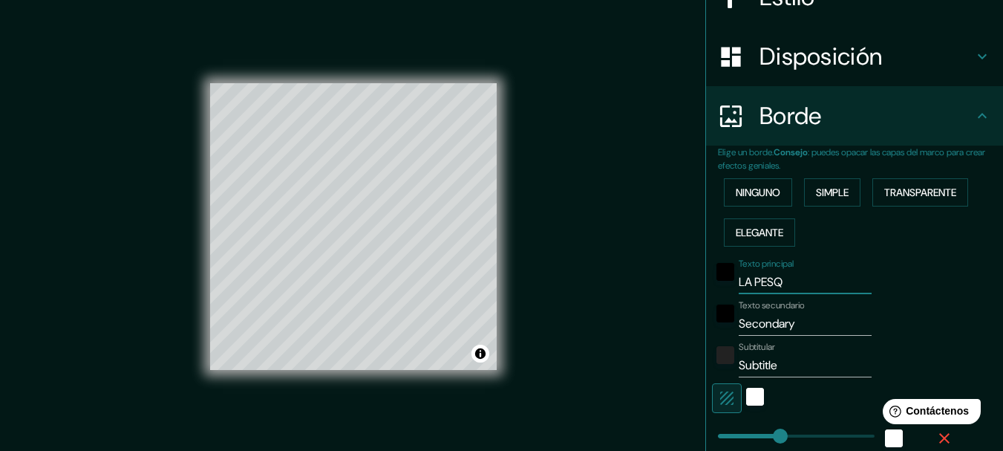
type input "LA PESQU"
type input "154"
type input "31"
type input "15"
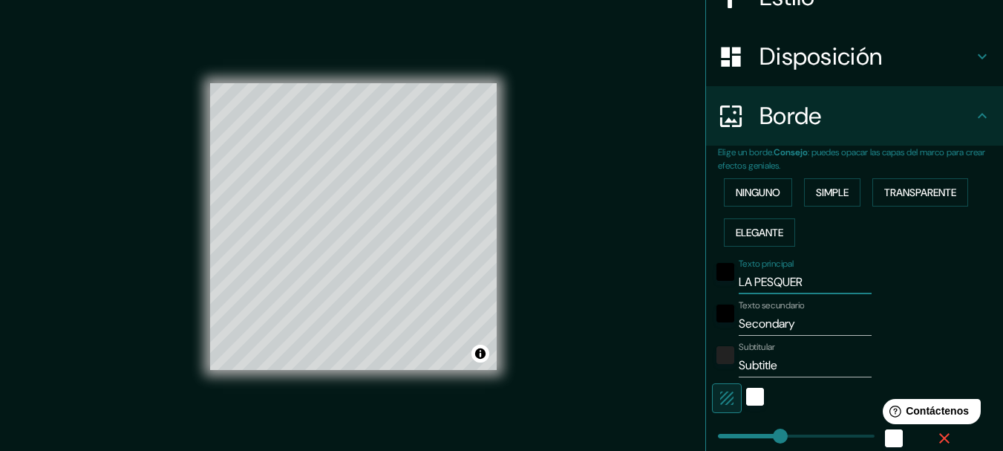
type input "LA PESQUERA"
type input "154"
type input "31"
type input "15"
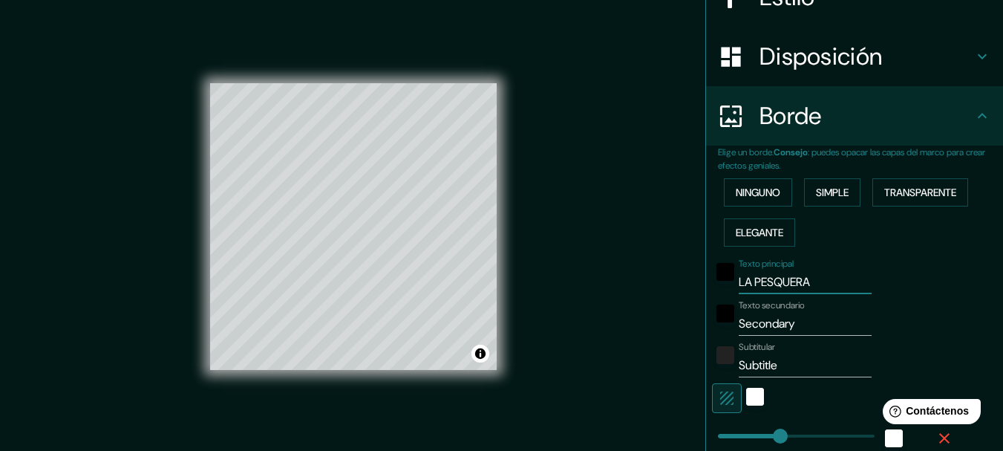
type input "LA PESQUERA"
click at [784, 324] on input "Secondary" at bounding box center [805, 324] width 133 height 24
type input "Secondar"
type input "154"
type input "31"
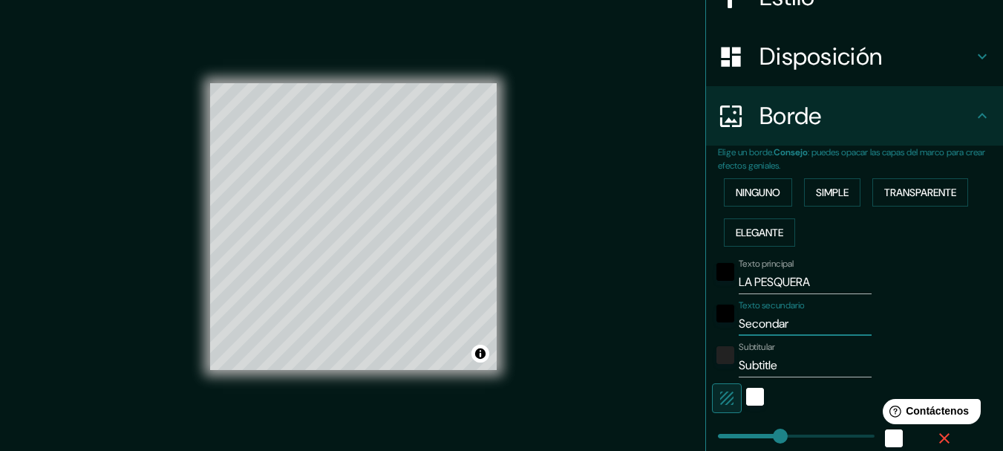
type input "31"
type input "15"
type input "Seconda"
type input "154"
type input "31"
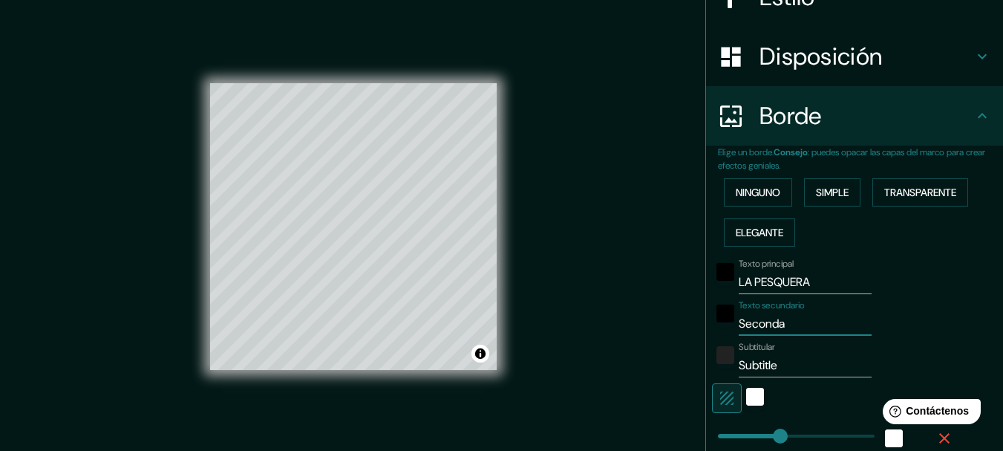
type input "31"
type input "15"
type input "Second"
type input "154"
type input "31"
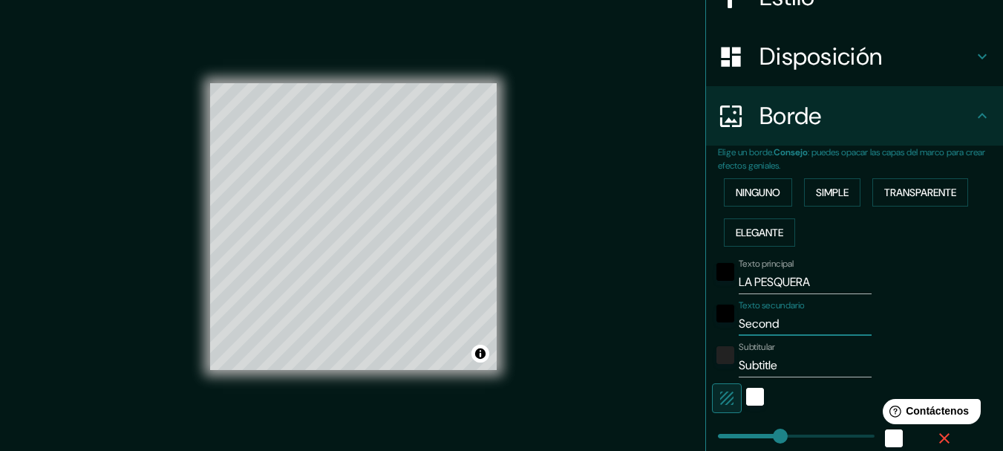
type input "31"
type input "15"
type input "Seco"
type input "154"
type input "31"
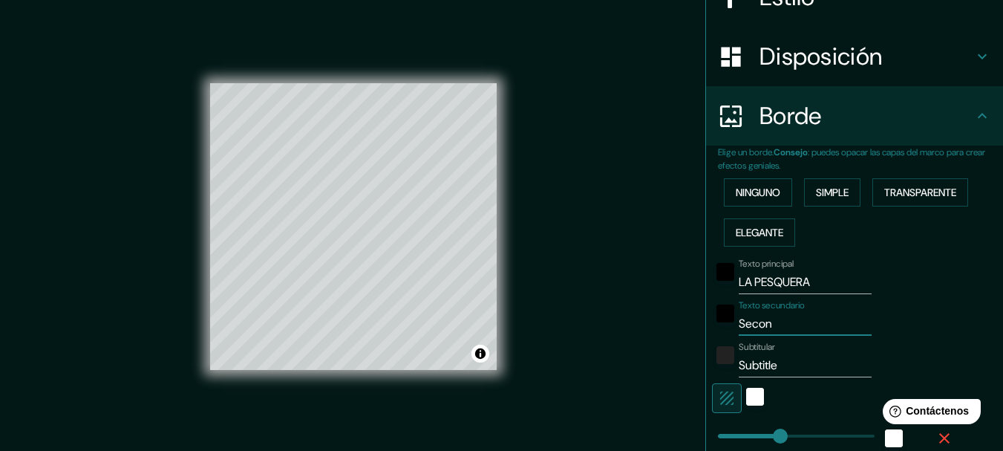
type input "31"
type input "15"
type input "Sec"
type input "154"
type input "31"
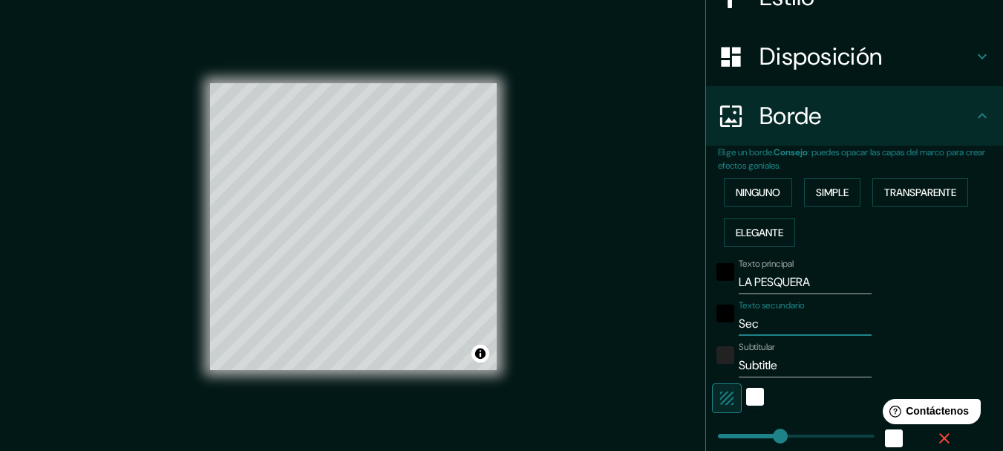
type input "31"
type input "15"
type input "S"
type input "154"
type input "31"
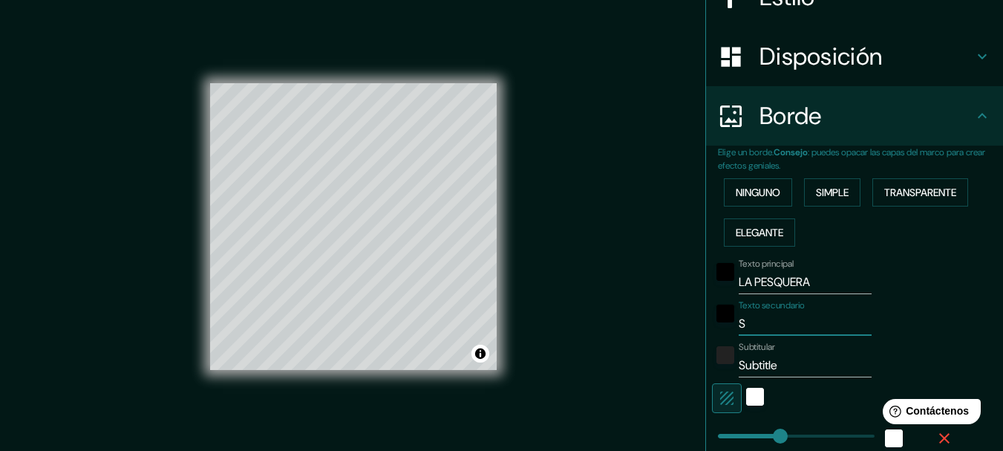
type input "31"
type input "15"
type input "154"
type input "31"
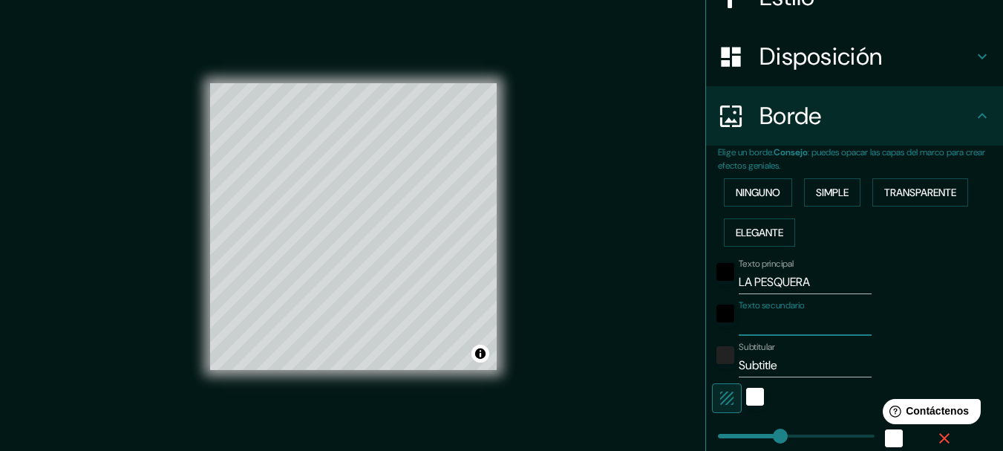
type input "15"
type input "t"
type input "154"
type input "31"
click at [776, 361] on input "Subtitle" at bounding box center [805, 366] width 133 height 24
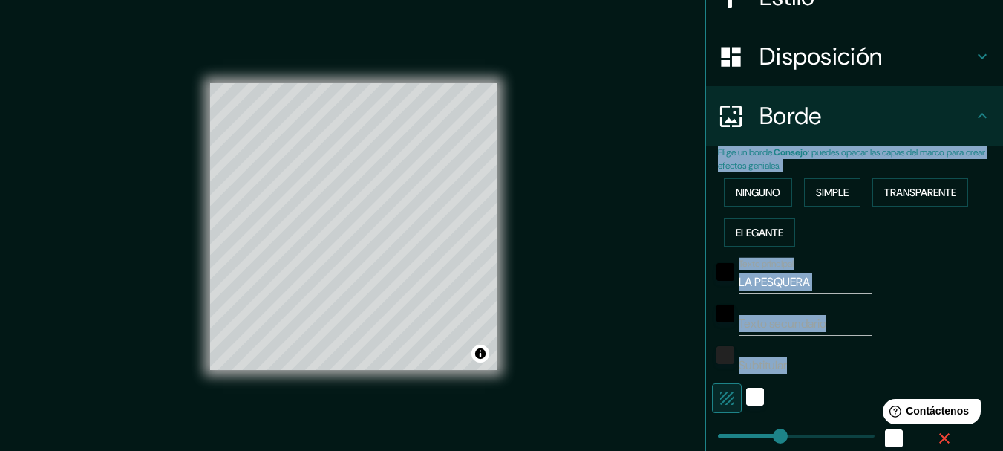
drag, startPoint x: 560, startPoint y: 81, endPoint x: 771, endPoint y: 75, distance: 211.0
click at [772, 76] on div "Mappin Ubicación [GEOGRAPHIC_DATA], provincia [PERSON_NAME][GEOGRAPHIC_DATA], […" at bounding box center [501, 238] width 1003 height 477
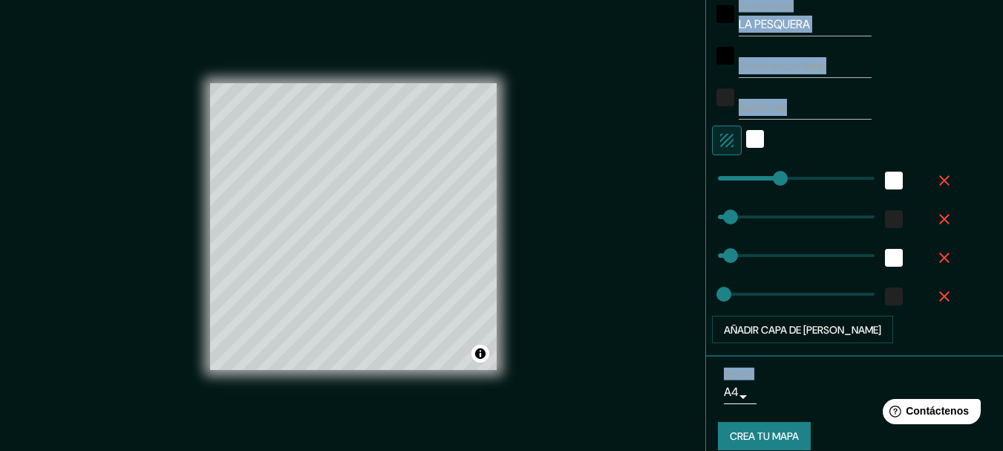
scroll to position [475, 0]
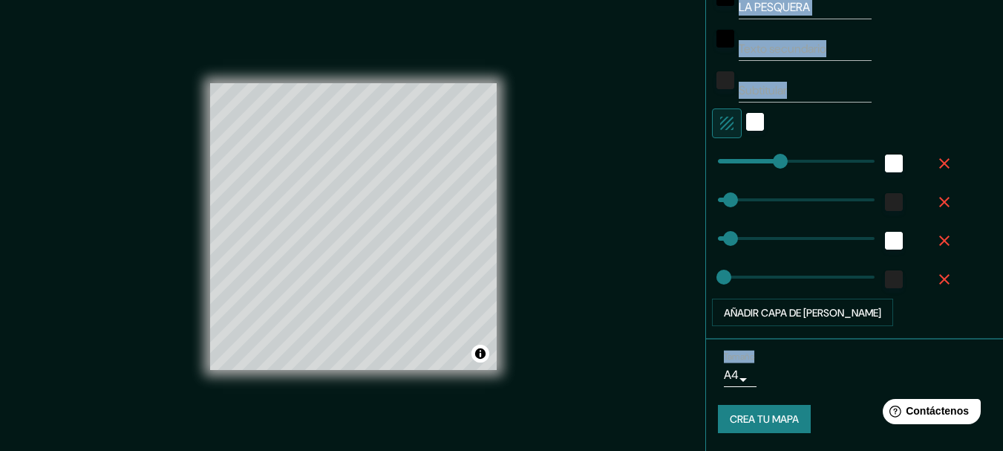
drag, startPoint x: 992, startPoint y: 248, endPoint x: 108, endPoint y: 29, distance: 911.3
click at [725, 372] on body "Mappin Ubicación [GEOGRAPHIC_DATA], provincia [PERSON_NAME][GEOGRAPHIC_DATA], […" at bounding box center [501, 225] width 1003 height 451
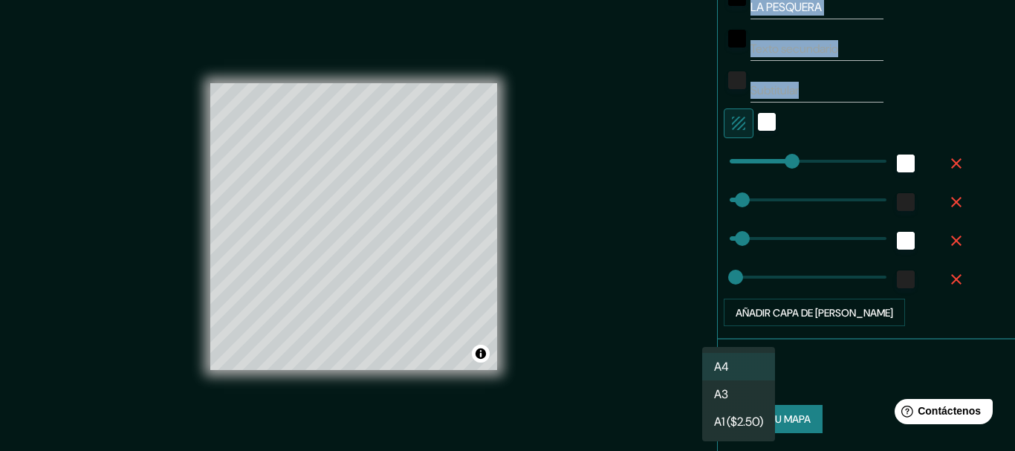
click at [725, 372] on font "A4" at bounding box center [721, 367] width 15 height 16
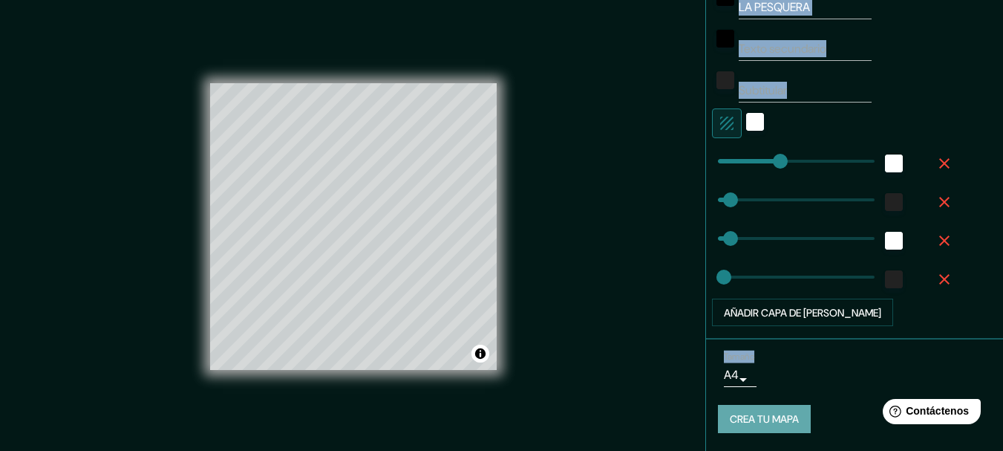
click at [733, 424] on font "Crea tu mapa" at bounding box center [764, 419] width 69 height 13
click at [752, 418] on font "Crea tu mapa" at bounding box center [764, 419] width 69 height 13
